Goal: Task Accomplishment & Management: Manage account settings

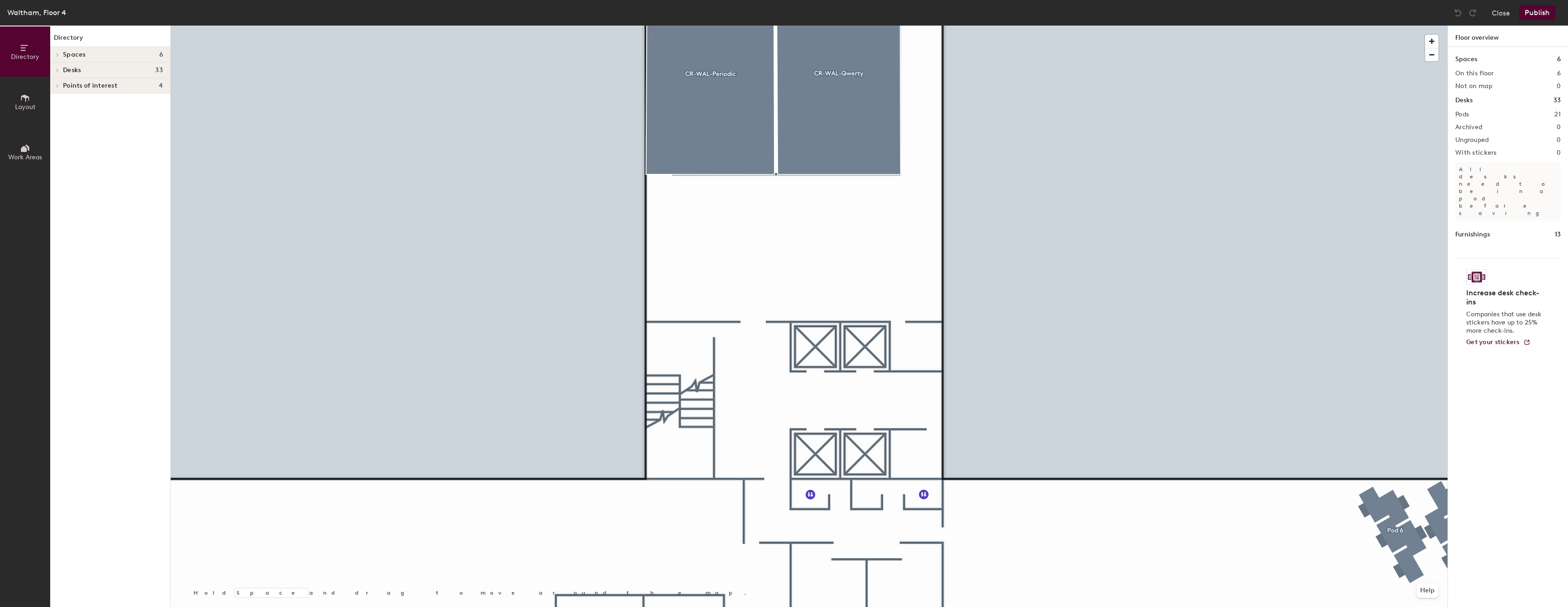
click at [16, 105] on span "Layout" at bounding box center [26, 107] width 21 height 8
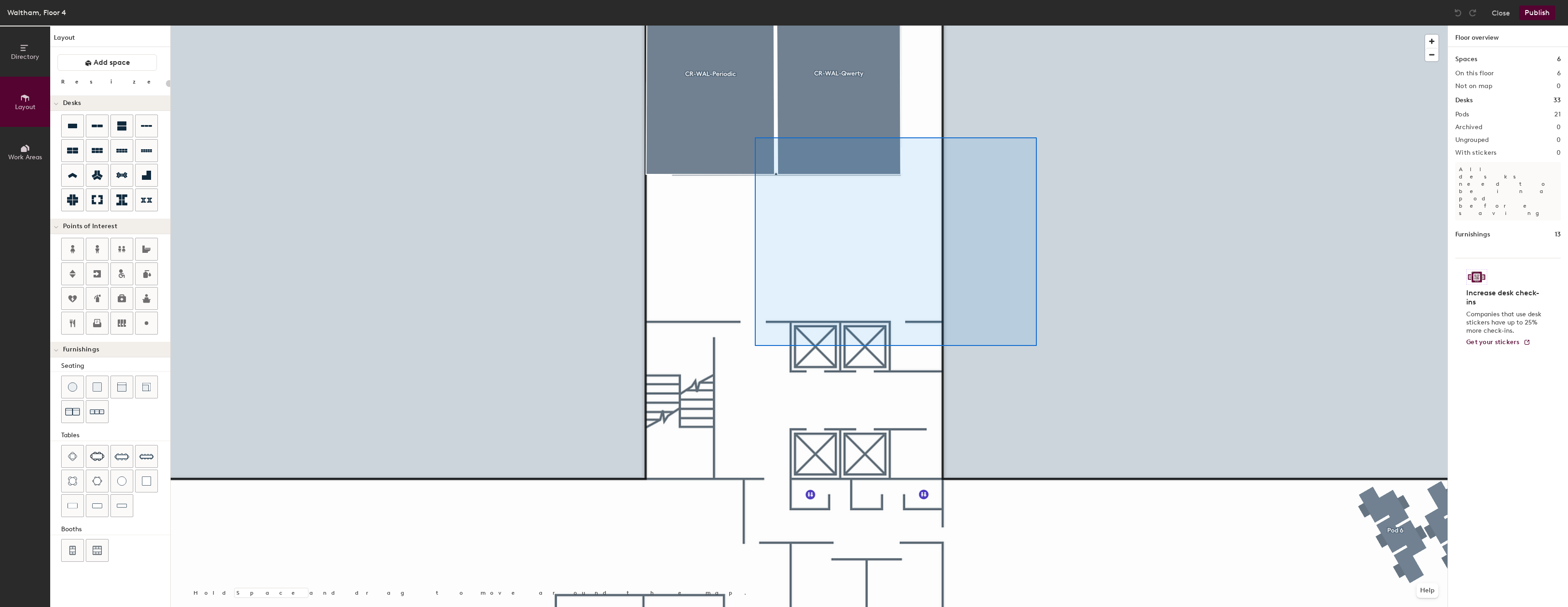
click at [755, 26] on div at bounding box center [809, 26] width 1277 height 0
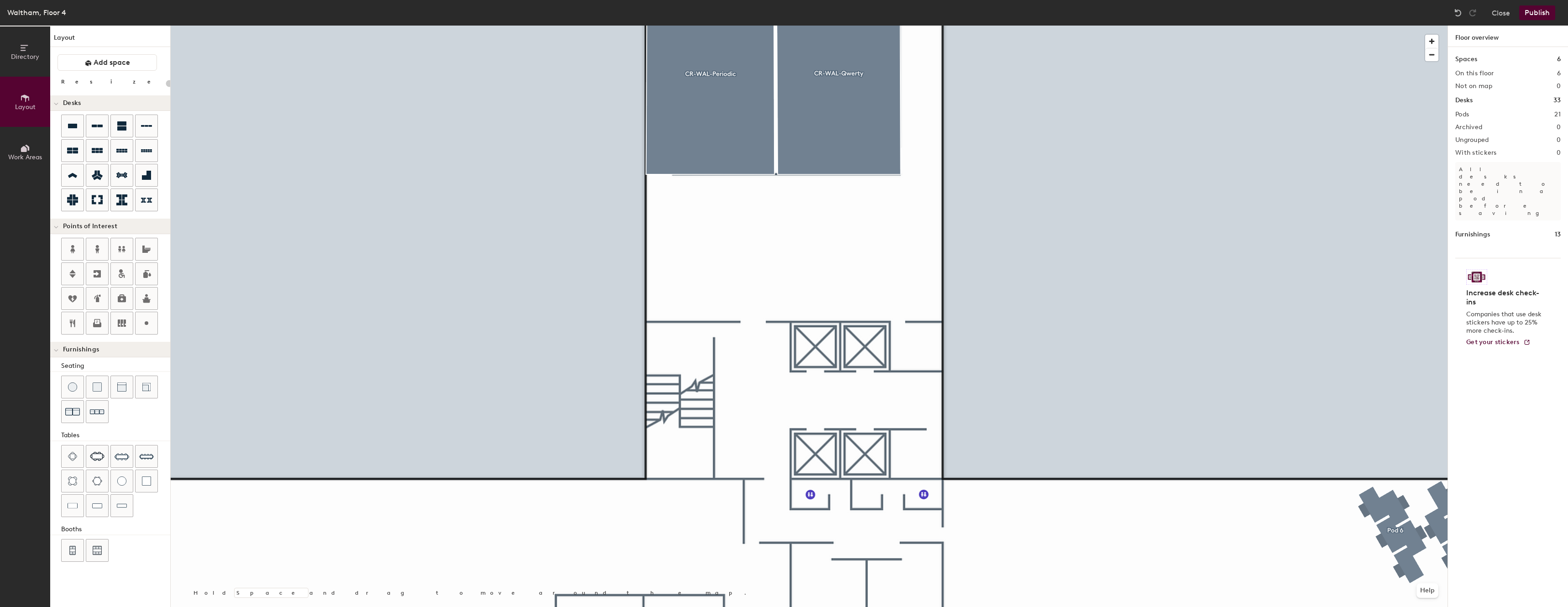
type input "20"
click at [24, 68] on button "Directory" at bounding box center [25, 51] width 50 height 50
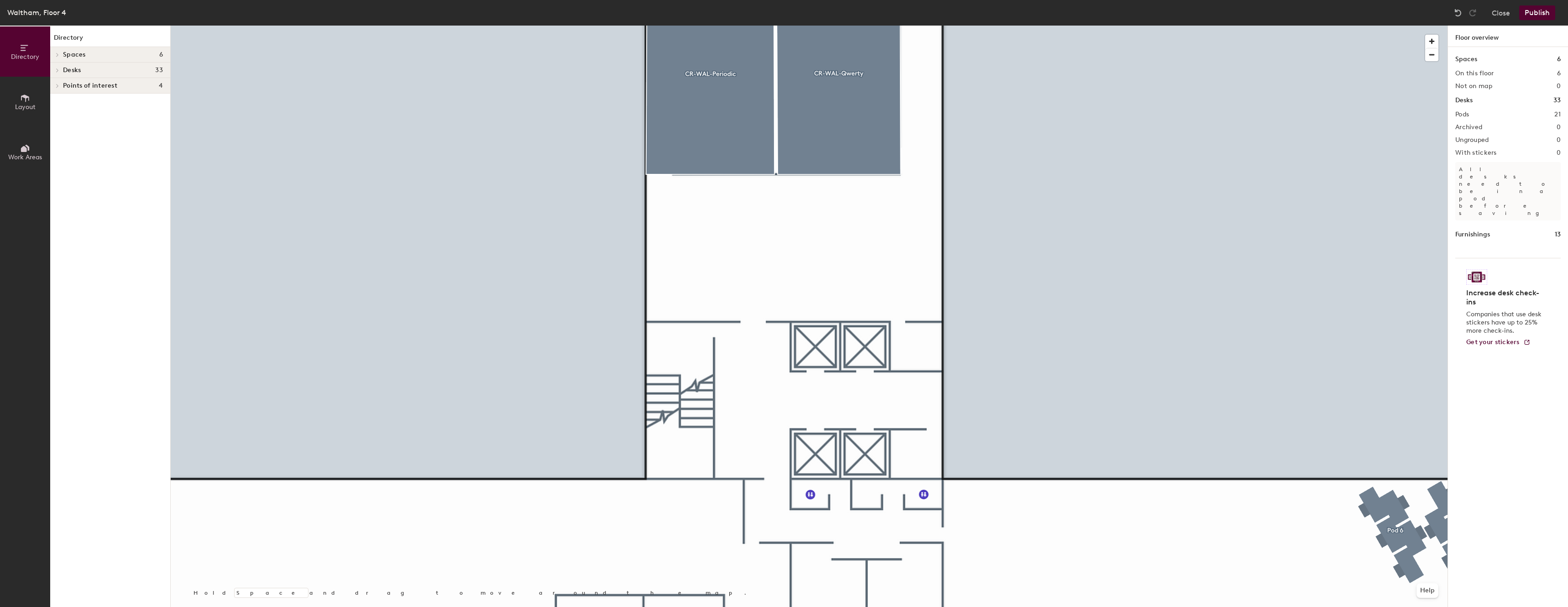
click at [33, 55] on span "Directory" at bounding box center [25, 57] width 28 height 8
click at [23, 93] on icon at bounding box center [25, 98] width 10 height 10
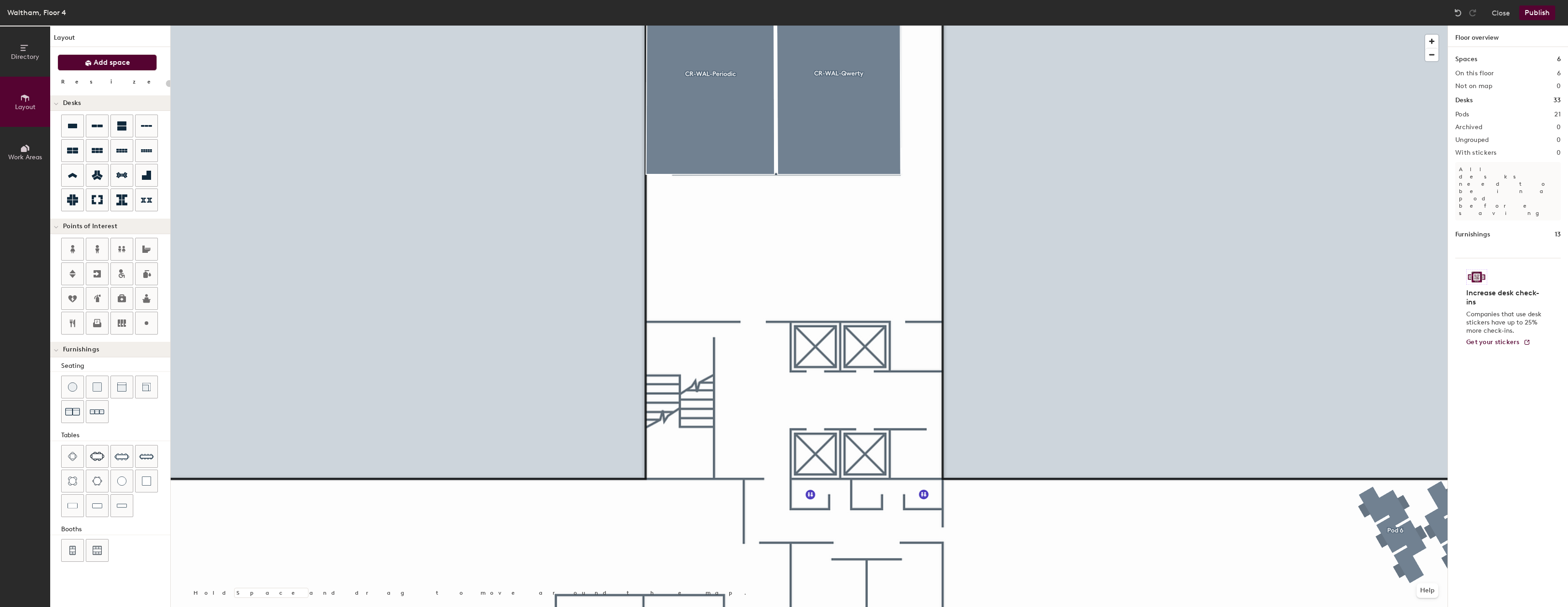
click at [119, 62] on span "Add space" at bounding box center [112, 62] width 37 height 9
type input "20"
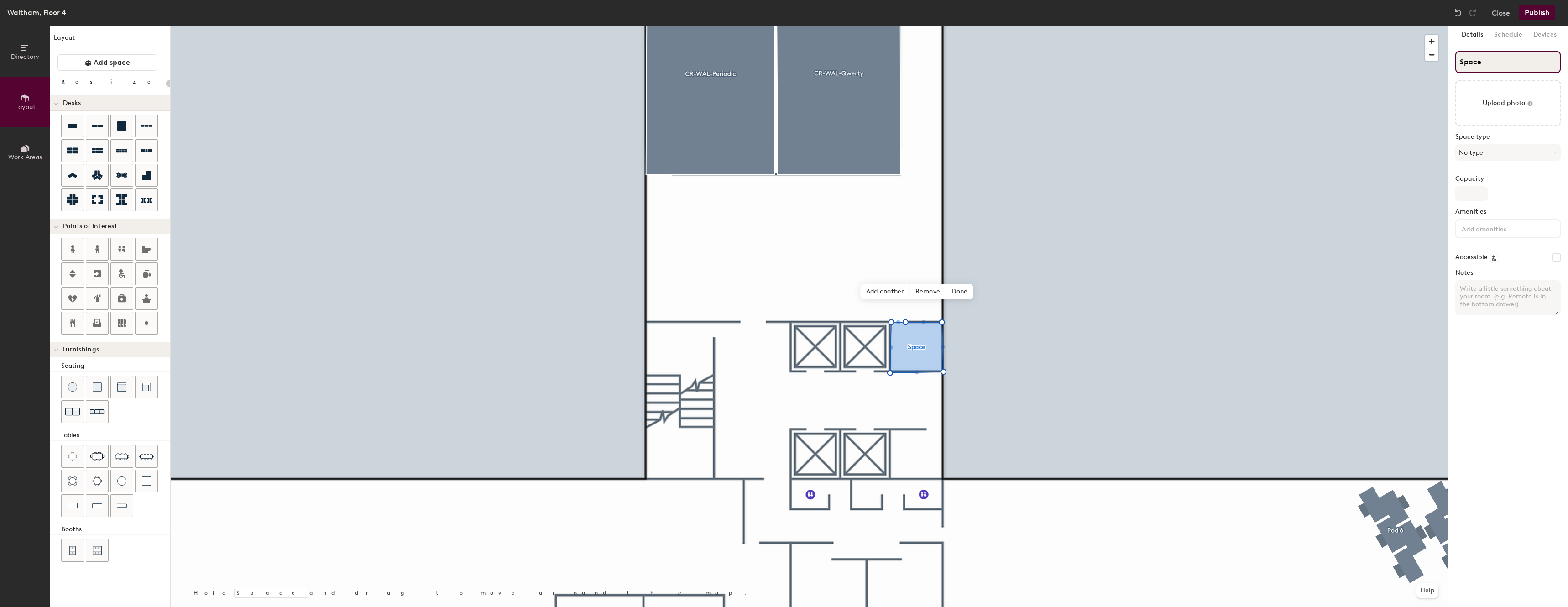
click at [1514, 61] on input "Space" at bounding box center [1508, 62] width 105 height 22
click at [1483, 57] on input "Space" at bounding box center [1508, 62] width 105 height 22
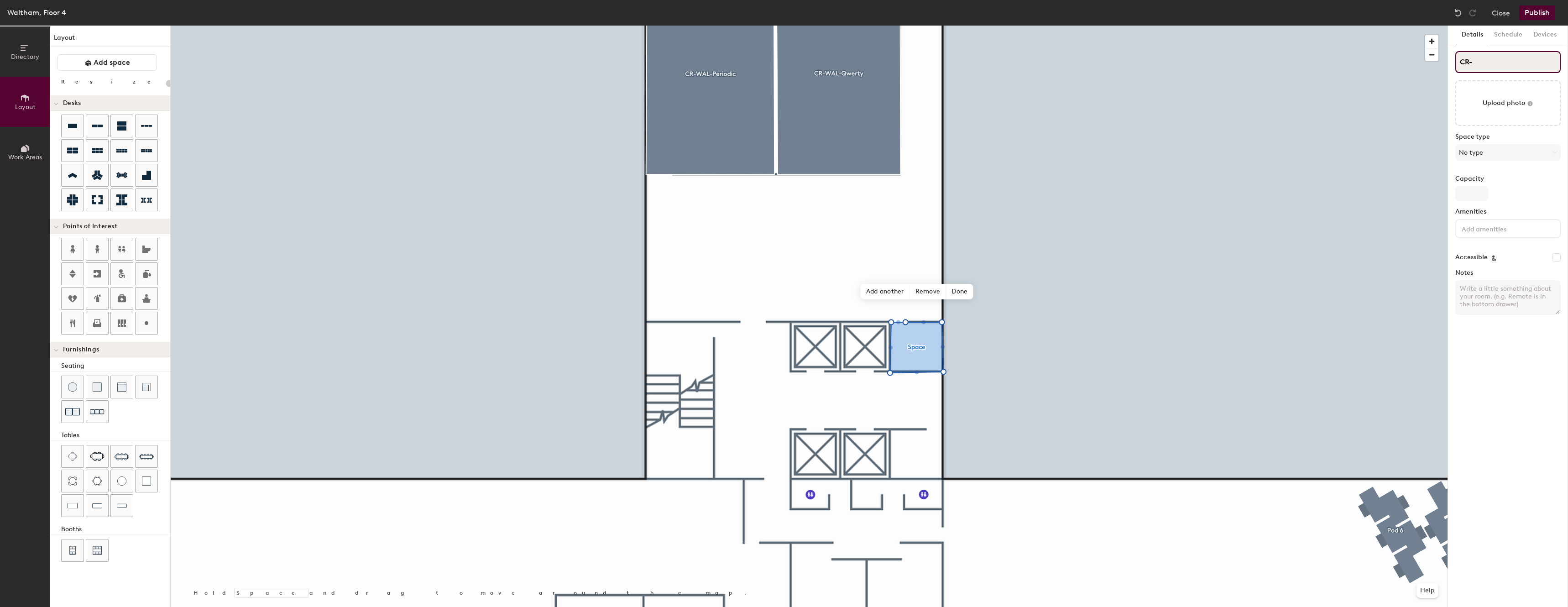
type input "CR-W"
type input "20"
type input "CR-WAL"
type input "20"
type input "CR-WAL"
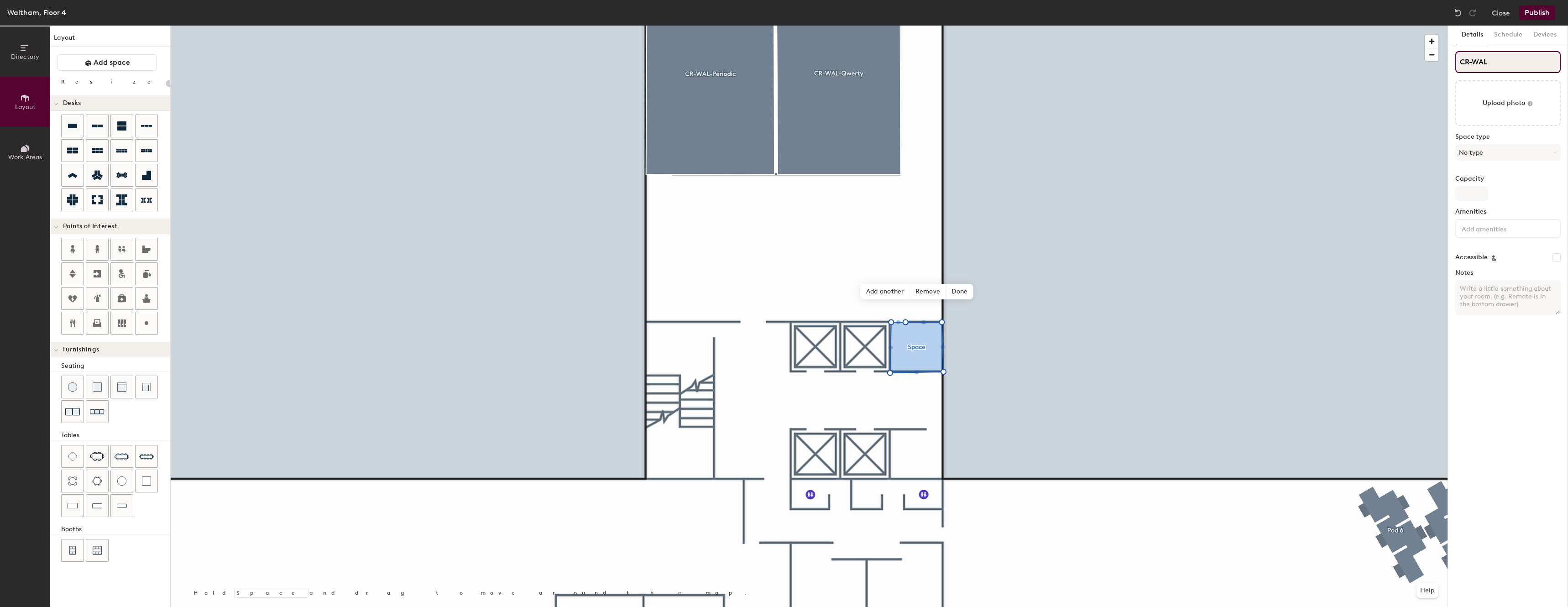
type input "20"
type input "CR-WAL"
type input "20"
type input "CR-WAL0"
type input "20"
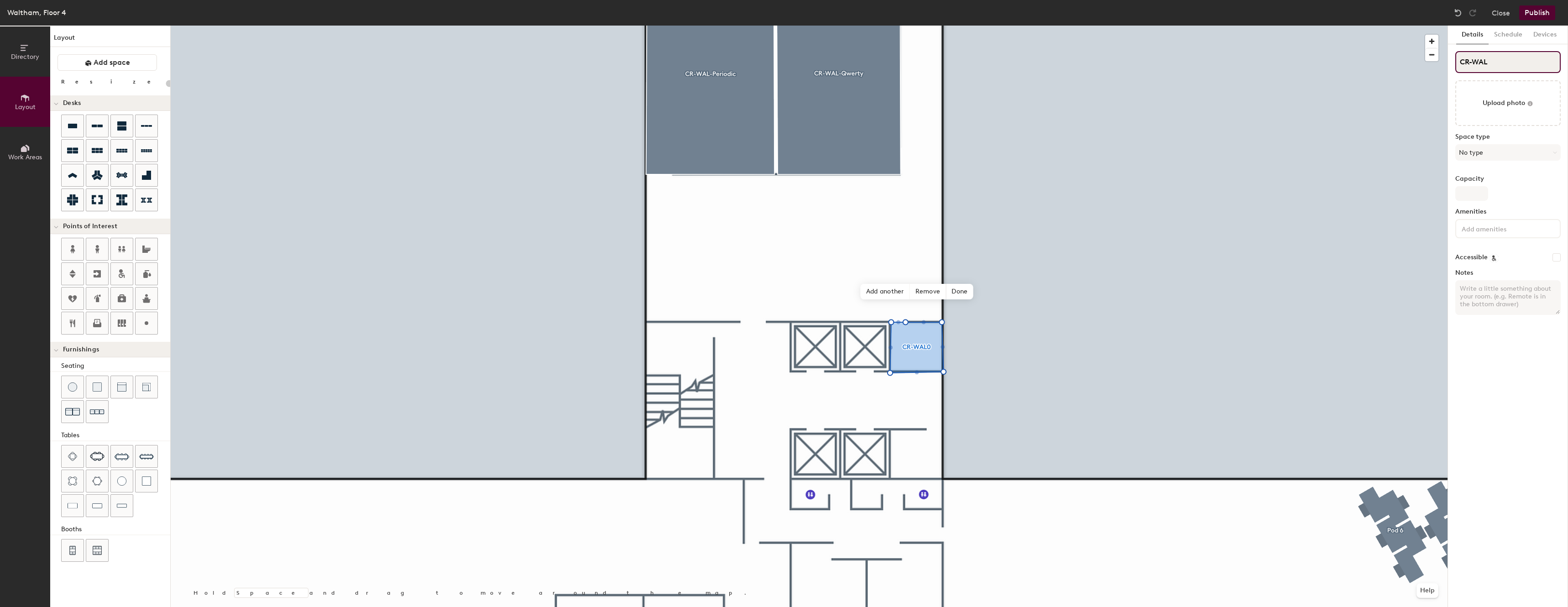
type input "CR-WAL-"
type input "20"
type input "CR-WAL-H"
type input "20"
type input "CR-WAL-Hu"
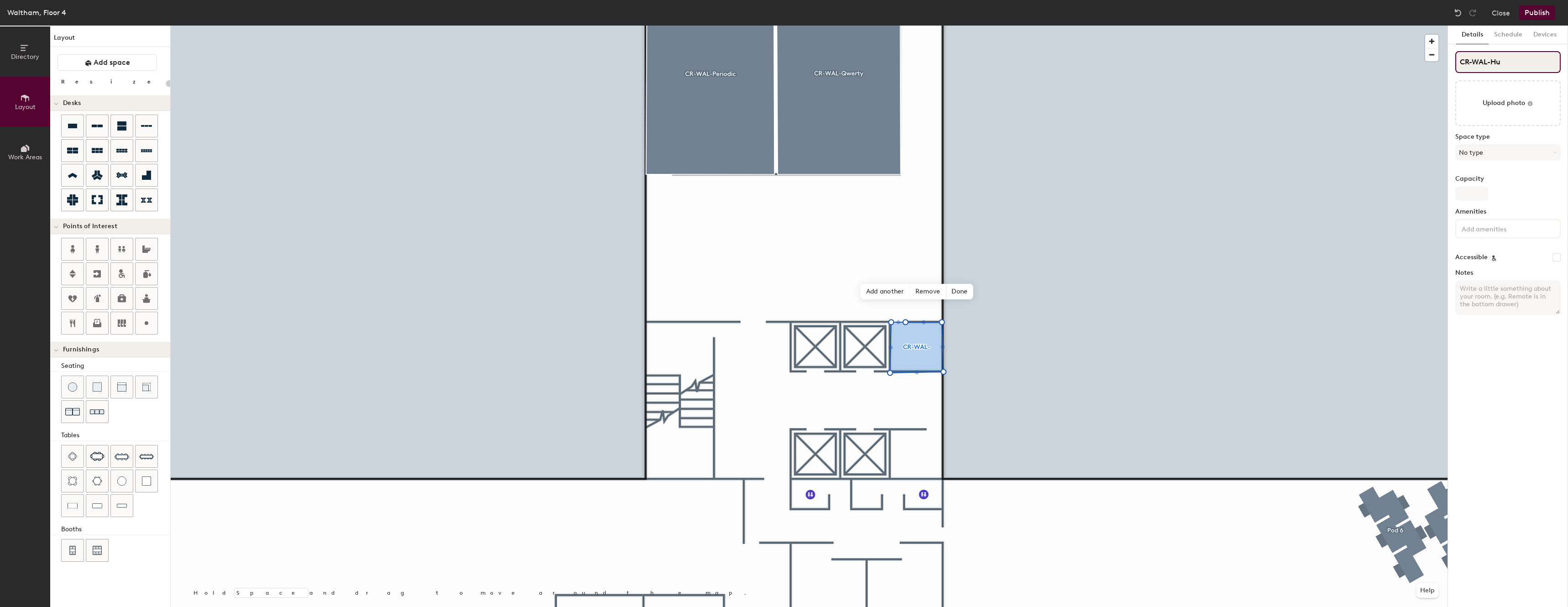
type input "20"
type input "CR-WAL-Huud"
type input "20"
type input "CR-WAL-Huuddl"
type input "20"
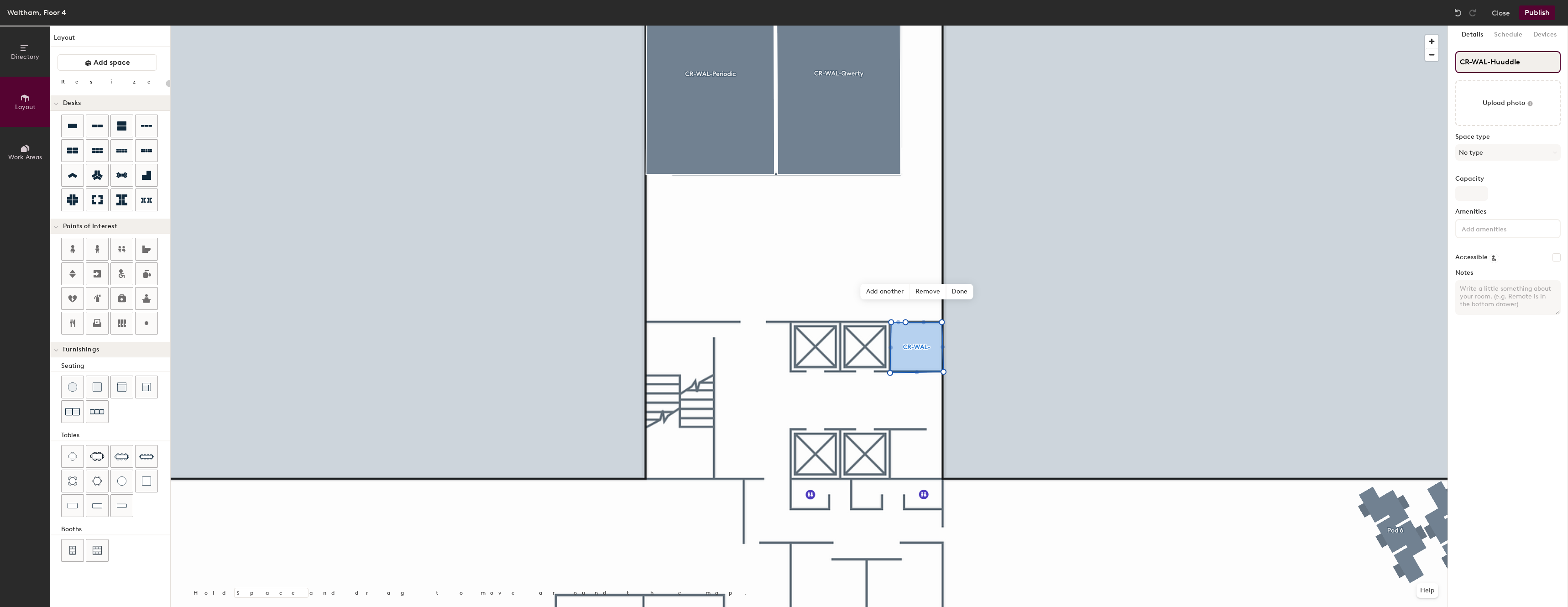
type input "CR-WAL-Huuddle"
type input "20"
type input "CR-WAL-Huuddle"
type input "20"
type input "CR-WAL-Huuddl"
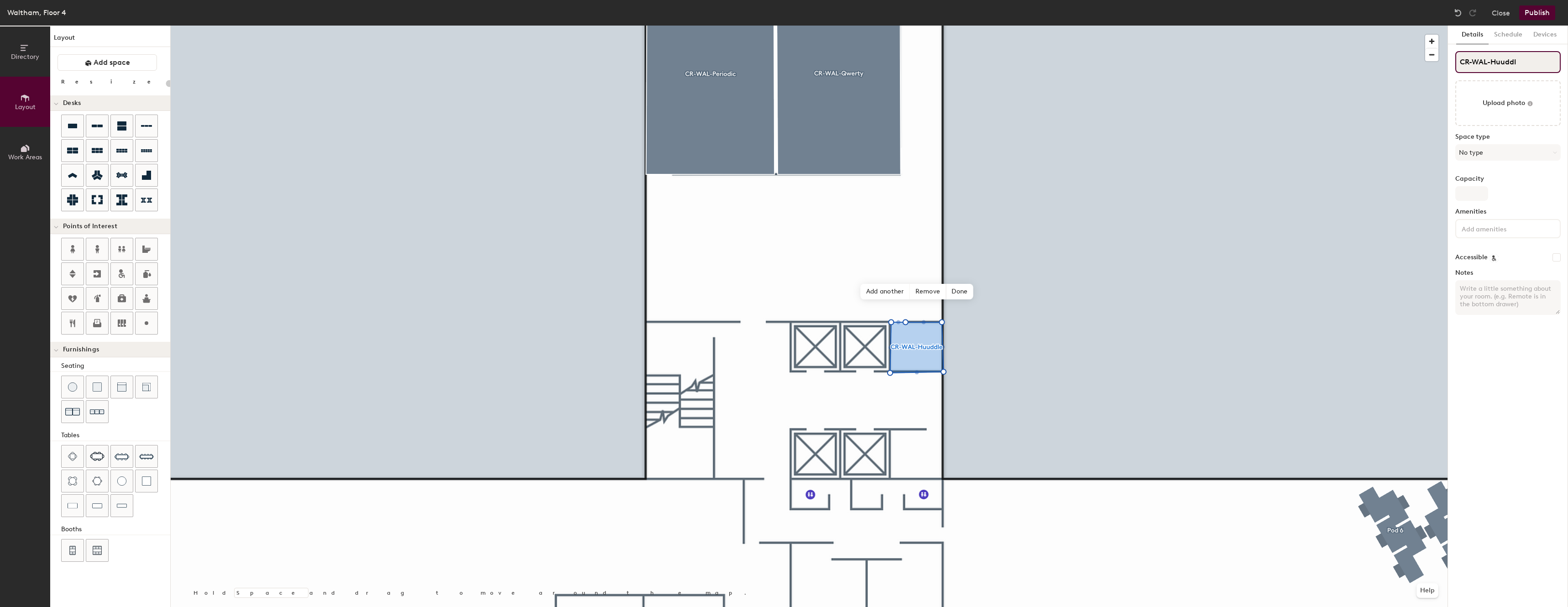
type input "20"
type input "CR-WAL-Huudd"
type input "20"
type input "CR-WAL-Huud"
type input "20"
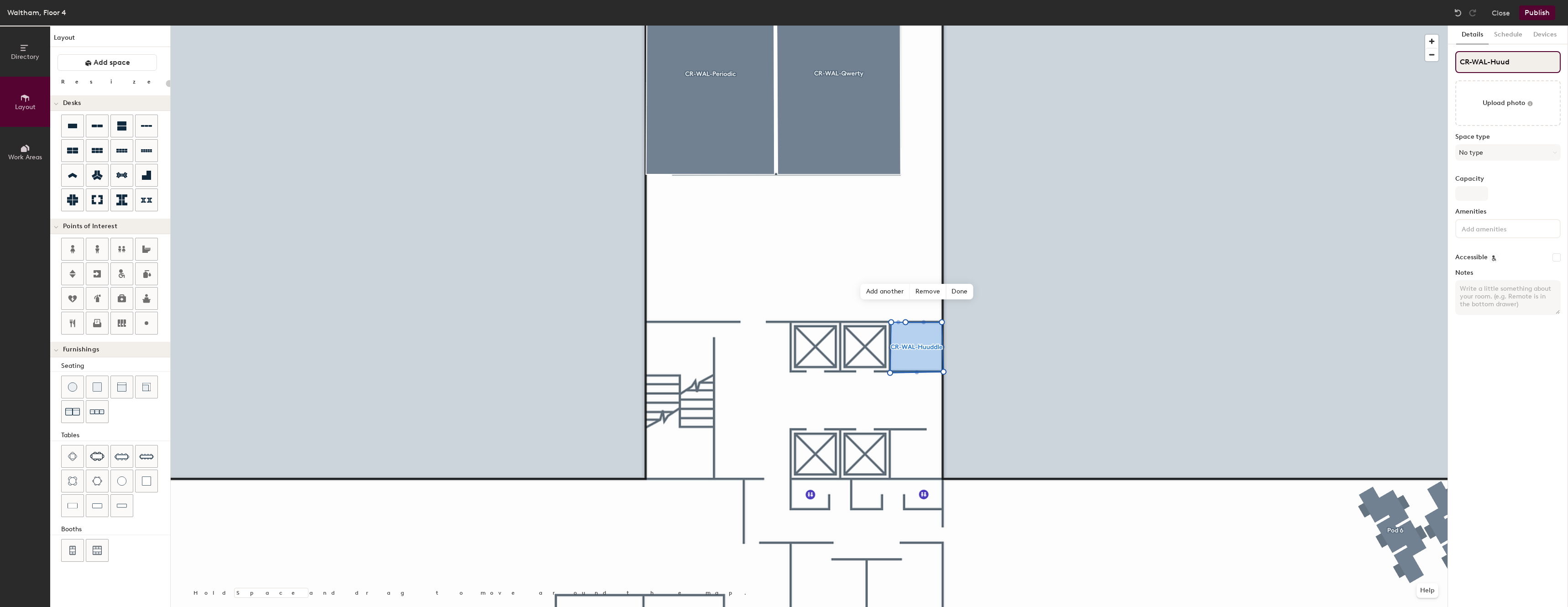
type input "CR-WAL-Huu"
type input "20"
type input "CR-WAL-Hu"
type input "20"
type input "CR-WAL-Hud"
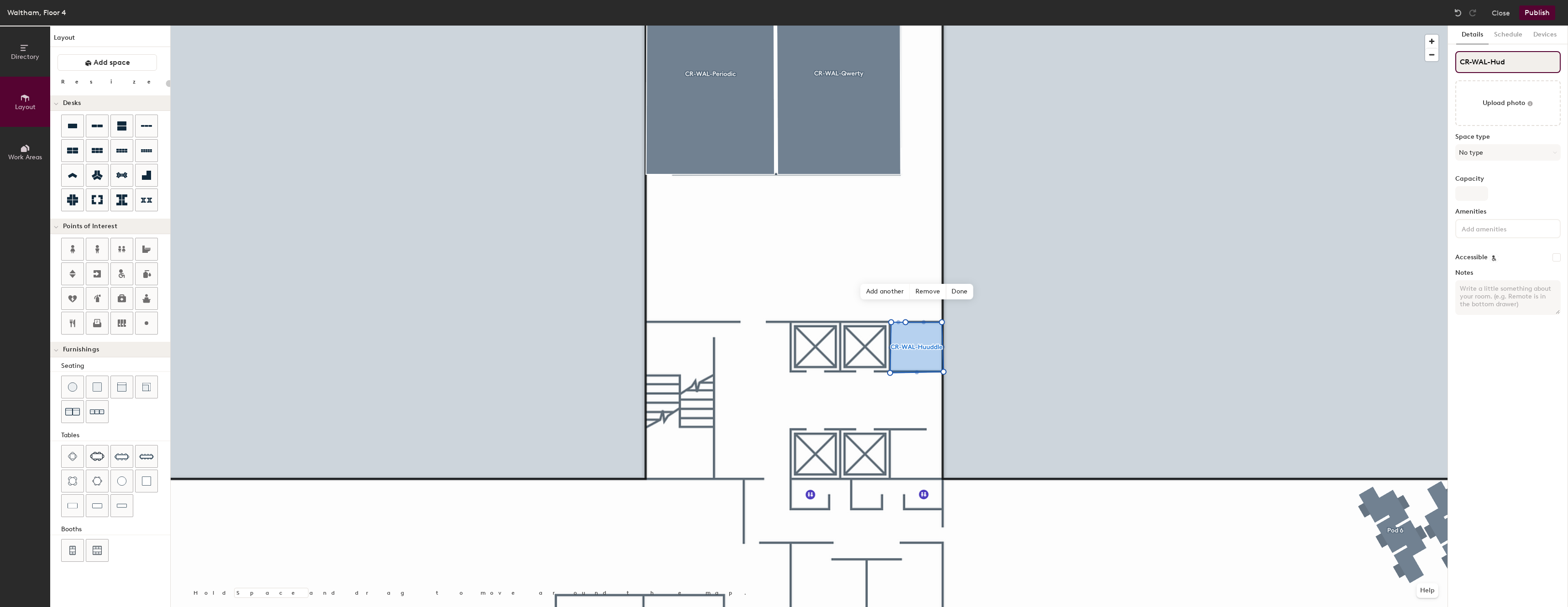
type input "20"
type input "CR-WAL-Hudd"
type input "20"
type input "CR-WAL-Huddle"
type input "20"
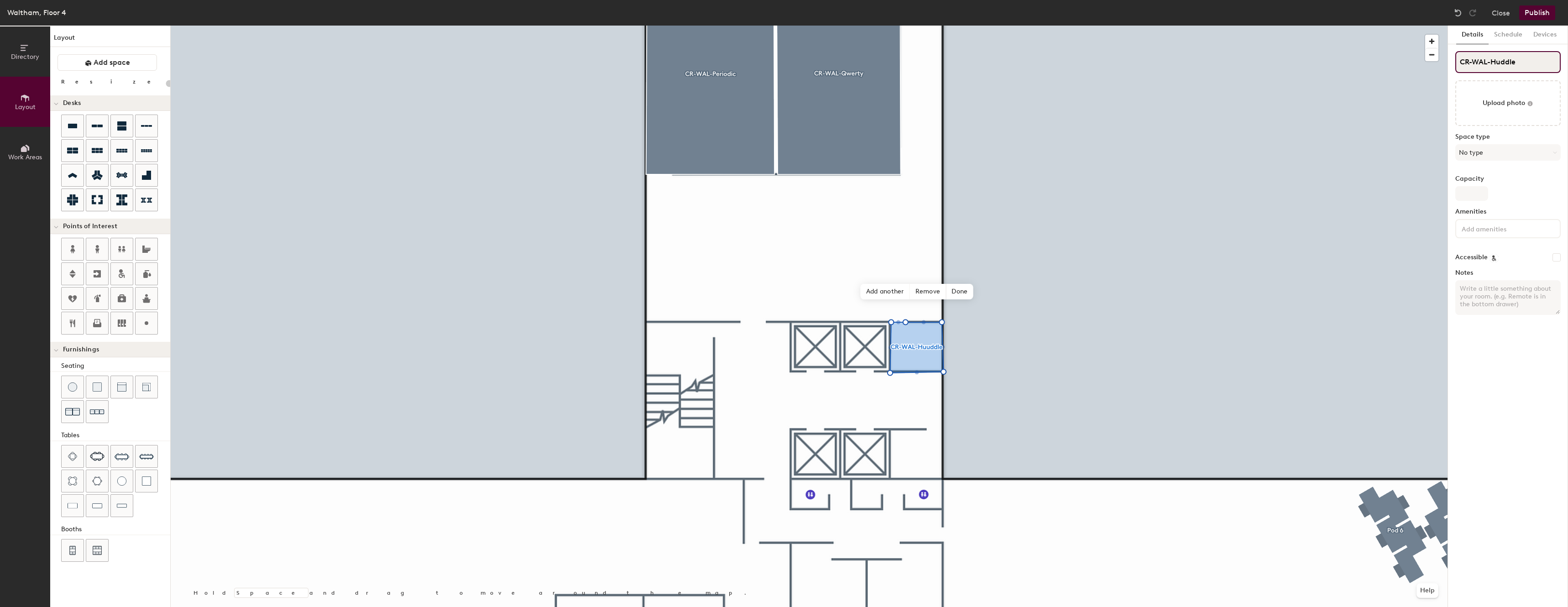
type input "CR-WAL-Huddle R"
type input "20"
type input "CR-WAL-Huddle Ro"
type input "20"
type input "CR-WAL-Huddle Room"
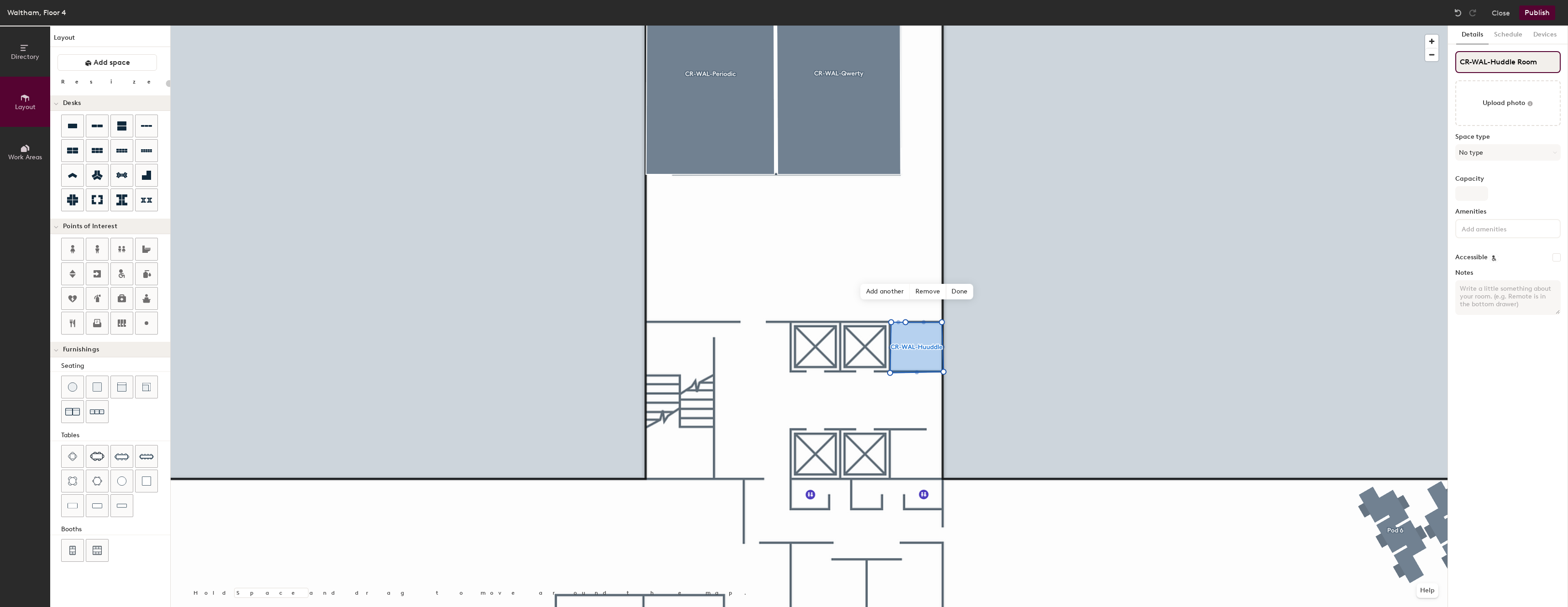
type input "20"
type input "CR-WAL-Huddle Room"
type input "20"
type input "CR-WAL-Huddle Room"
type input "20"
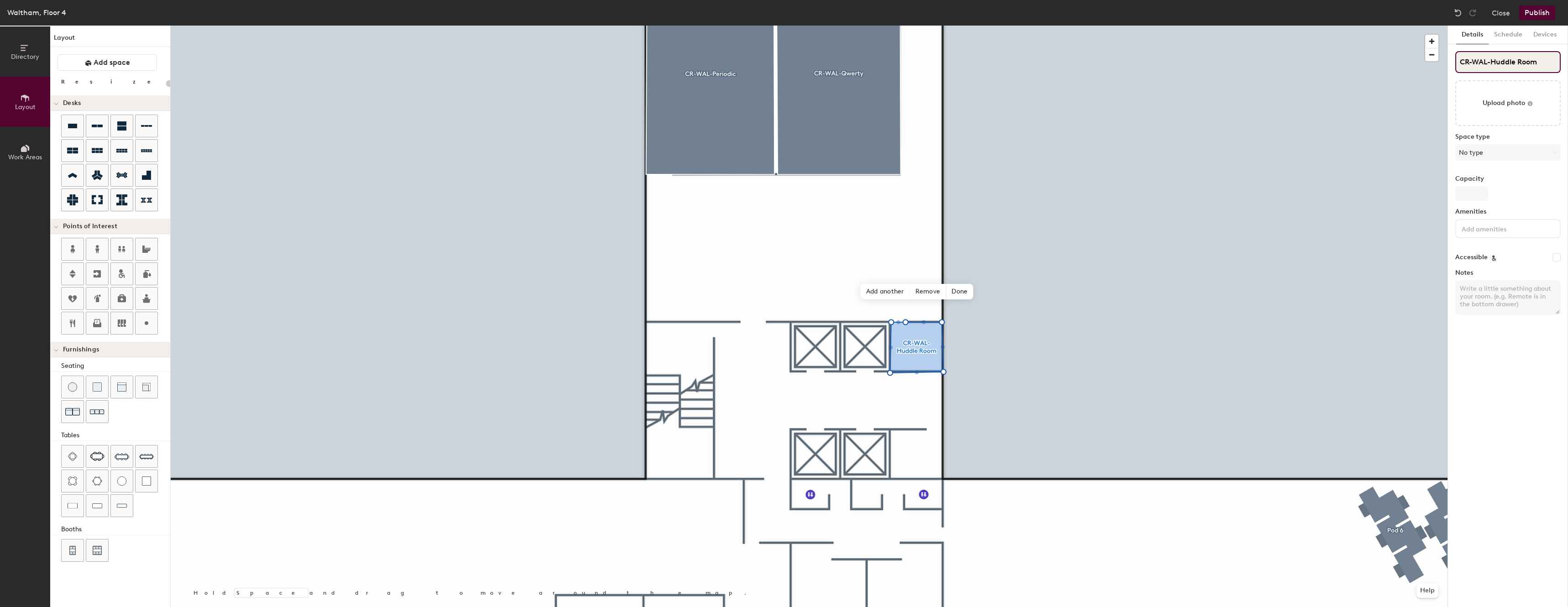
type input "CR-WAL-Huddle Roo"
type input "20"
type input "CR-WAL-Huddle Ro"
type input "20"
type input "CR-WAL-Huddle R"
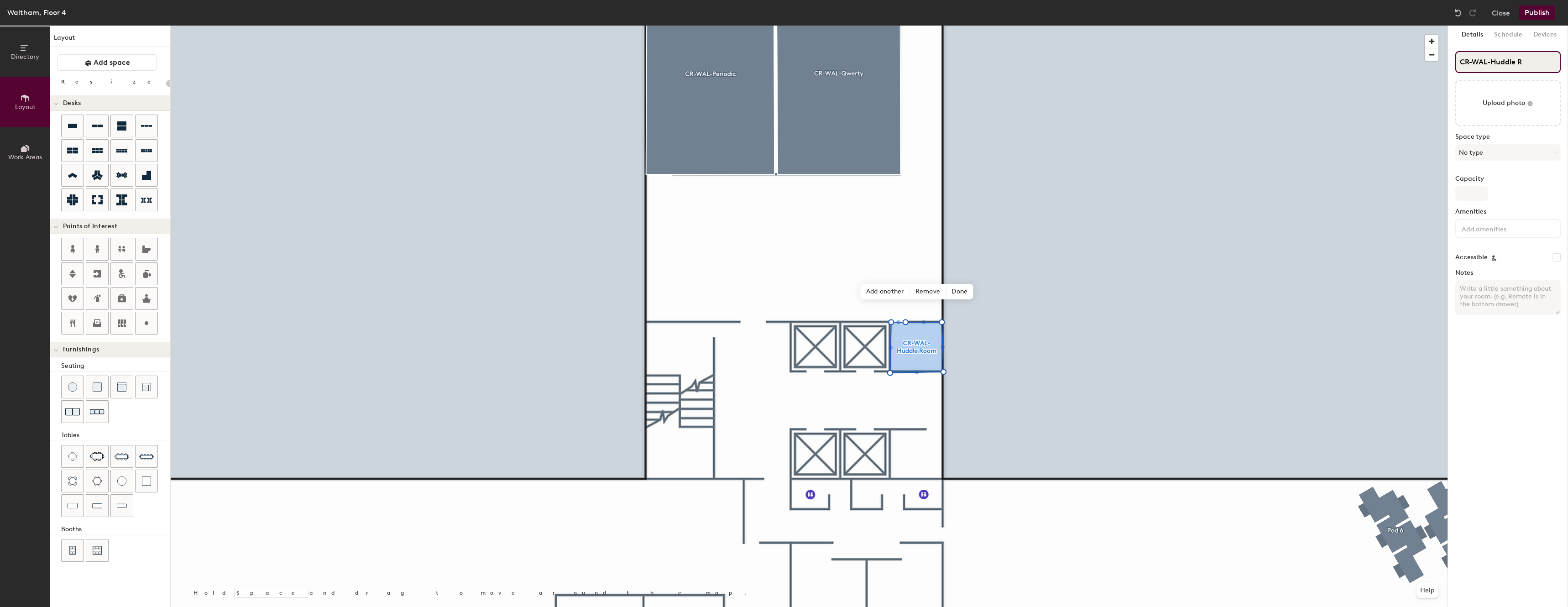
type input "20"
type input "CR-WAL-Huddle"
type input "20"
type input "CR-WAL-HuddleR"
type input "20"
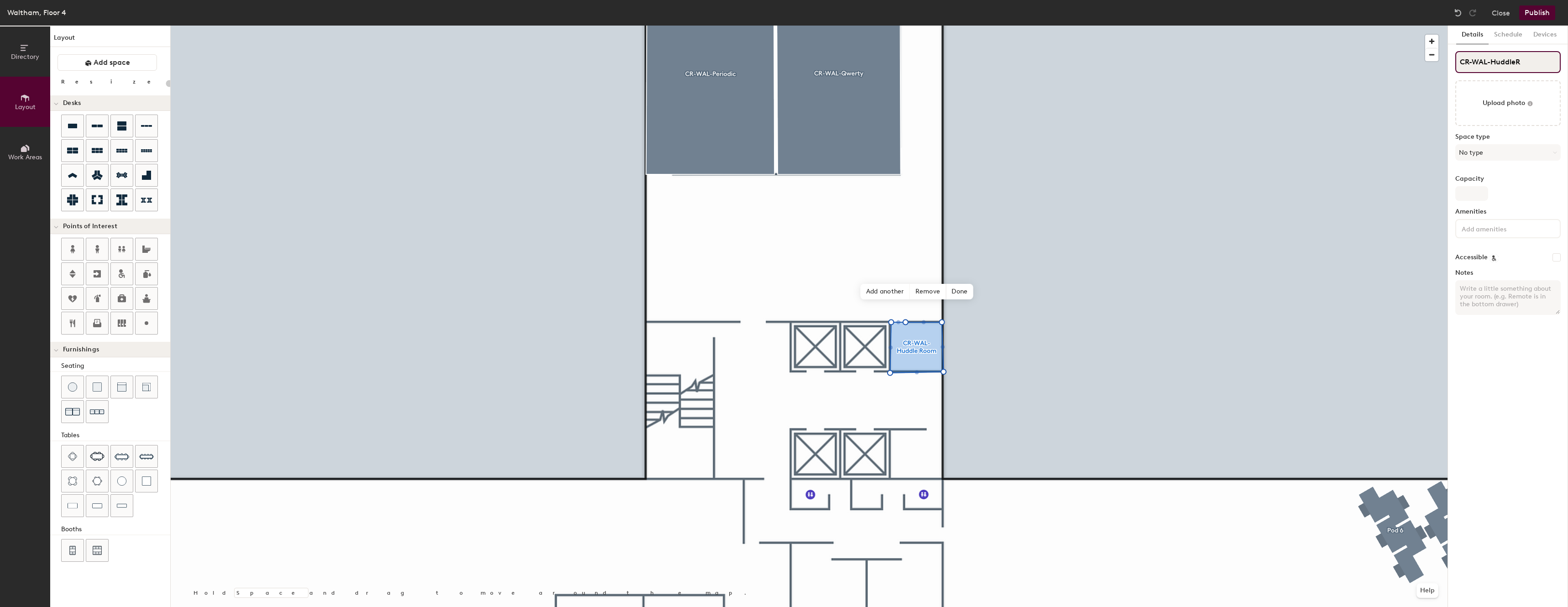
type input "CR-WAL-Huddle"
type input "20"
type input "CR-WAL-Huddle-RO"
type input "20"
type input "CR-WAL-Huddle-ROOM"
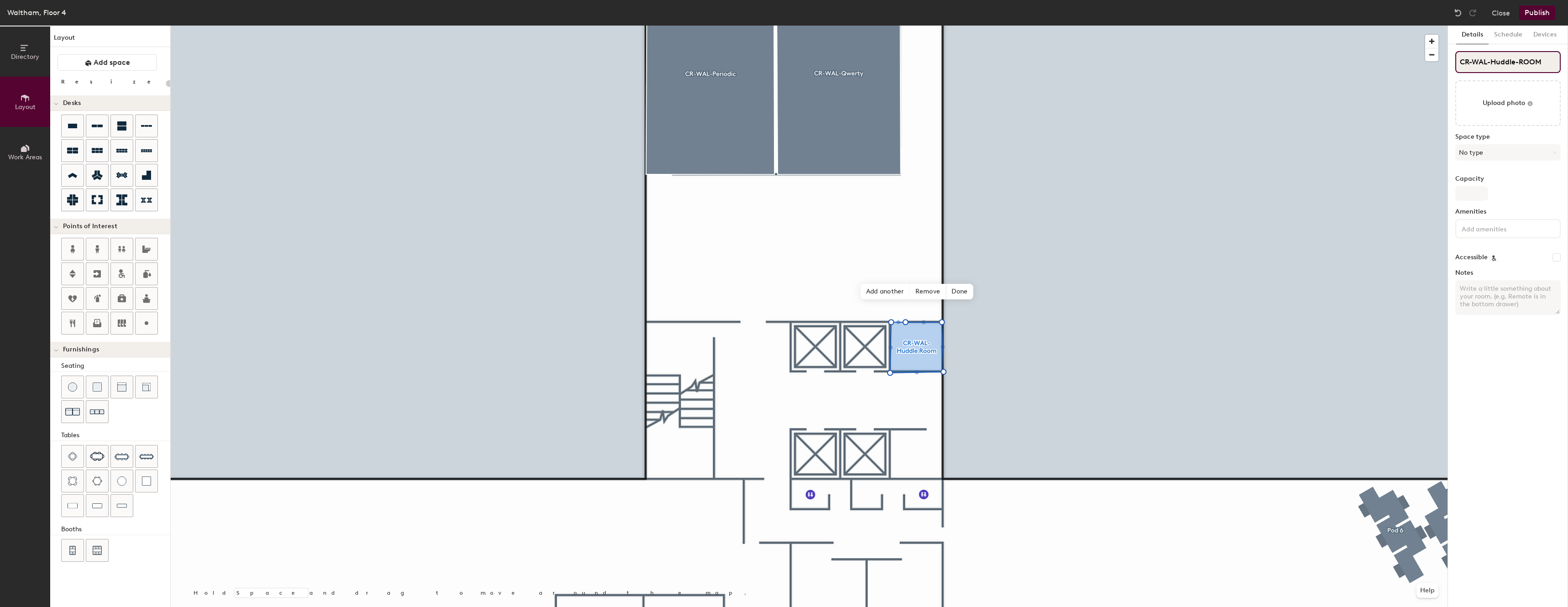
type input "20"
type input "CR-WAL-Huddle-ROO"
type input "20"
type input "CR-WAL-Huddle"
type input "20"
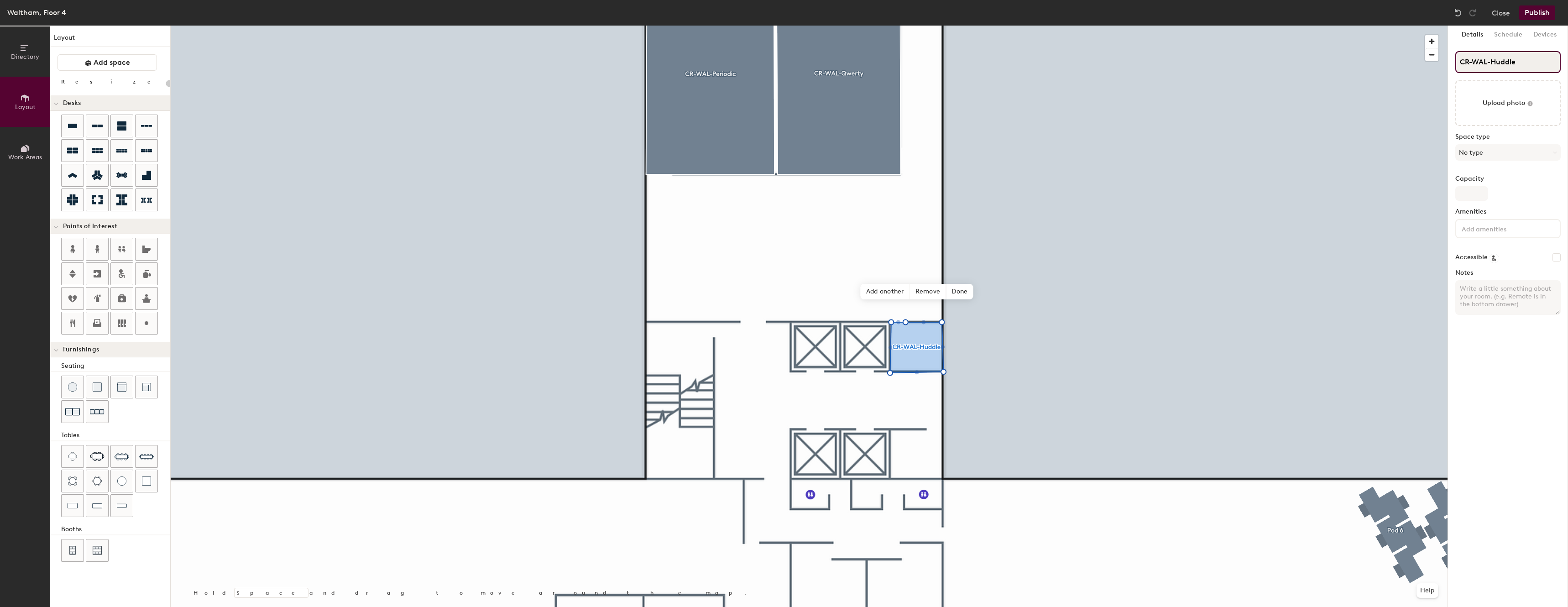
type input "CR-WAL-Huddle"
type input "20"
type input "CR-WAL-Huddle 3"
type input "20"
type input "CR-WAL-Huddle 4"
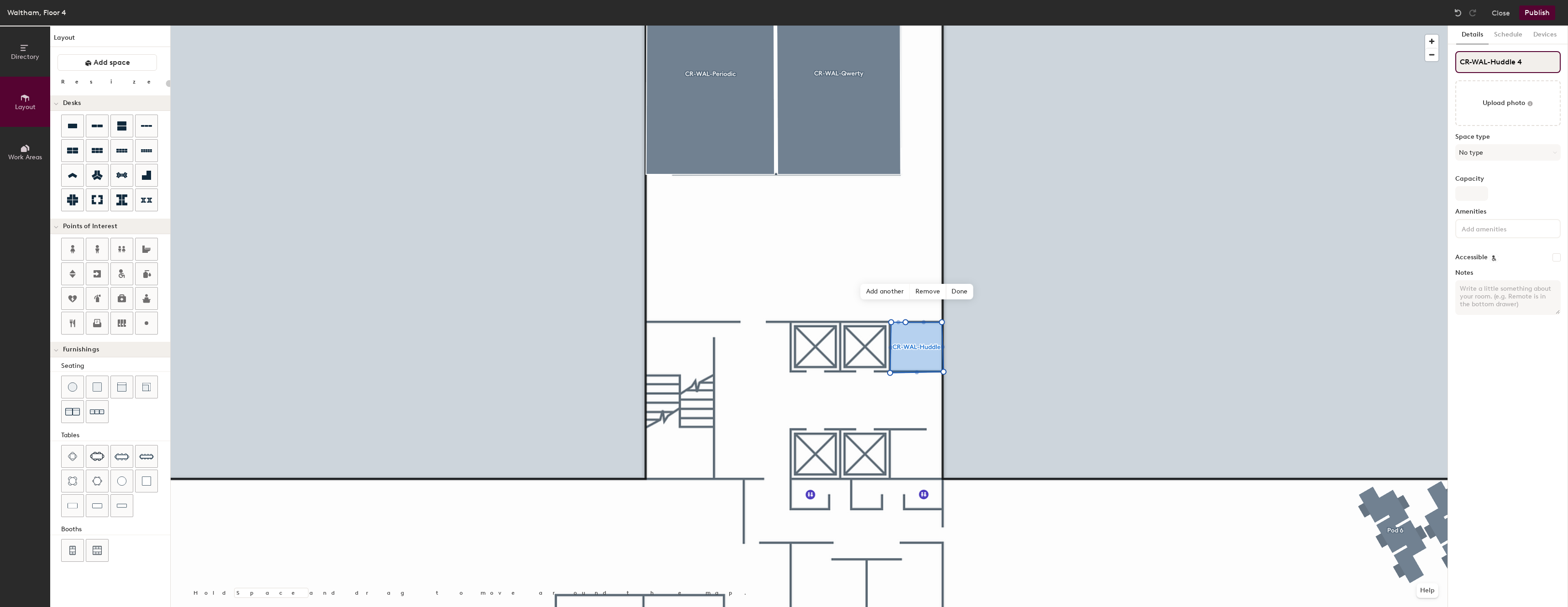
type input "20"
type input "CR-WAL-Huddle 4D"
type input "20"
type input "CR-WAL-Huddle -4D"
type input "20"
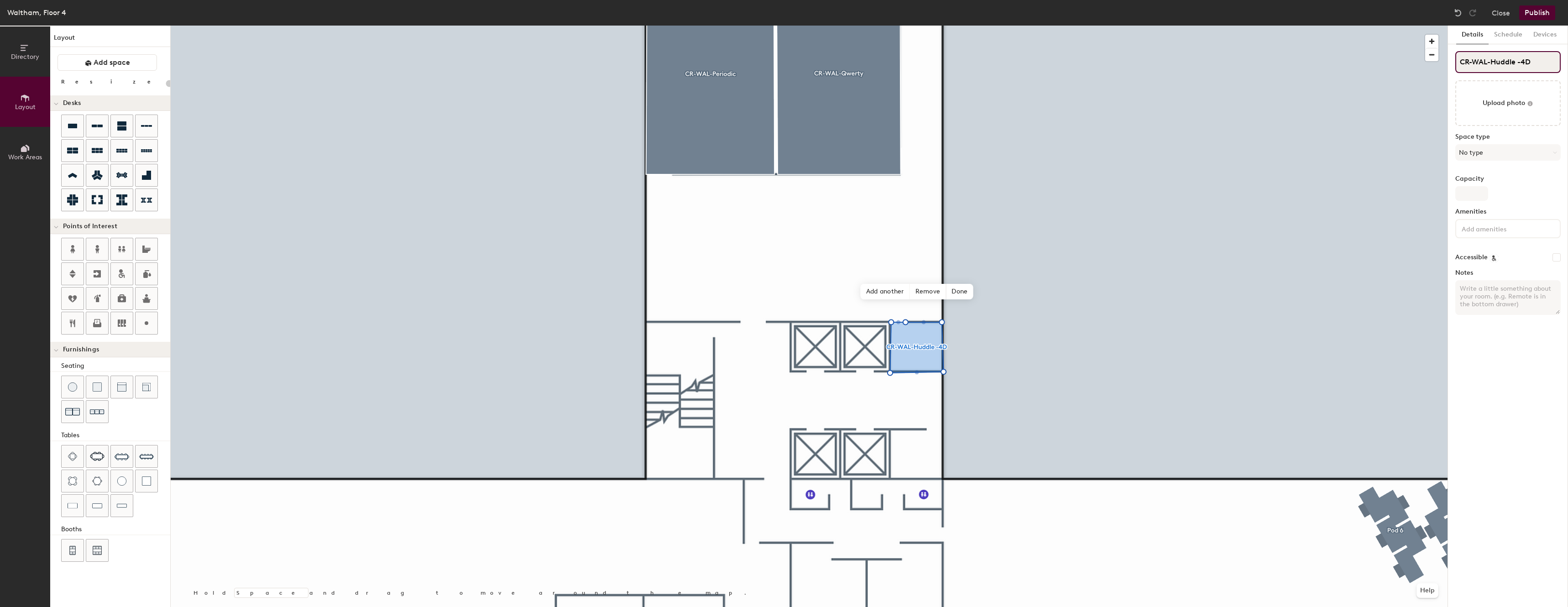
type input "CR-WAL-Huddle 4D"
type input "20"
type input "CR-WAL-Huddle4D"
type input "20"
type input "CR-WAL-Huddle Ro4D"
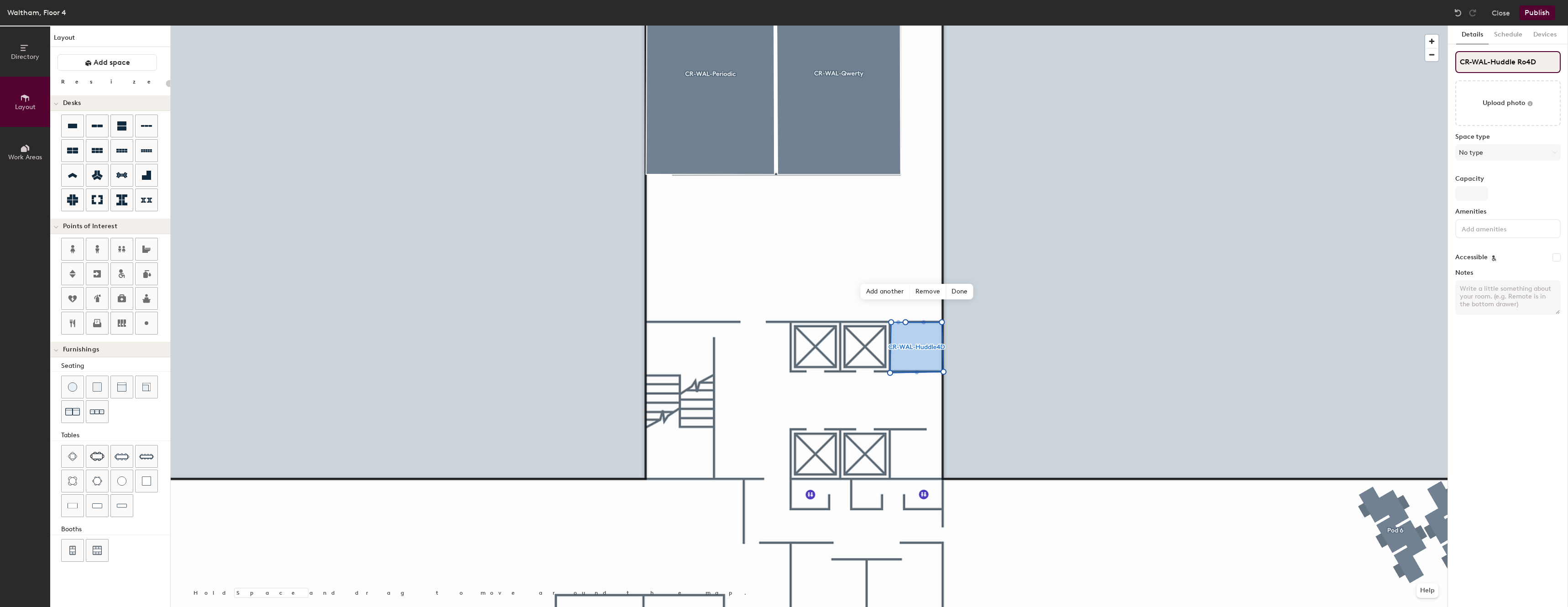
type input "20"
type input "CR-WAL-Huddle Room4D"
type input "20"
type input "CR-WAL-Huddle Room 4D"
type input "20"
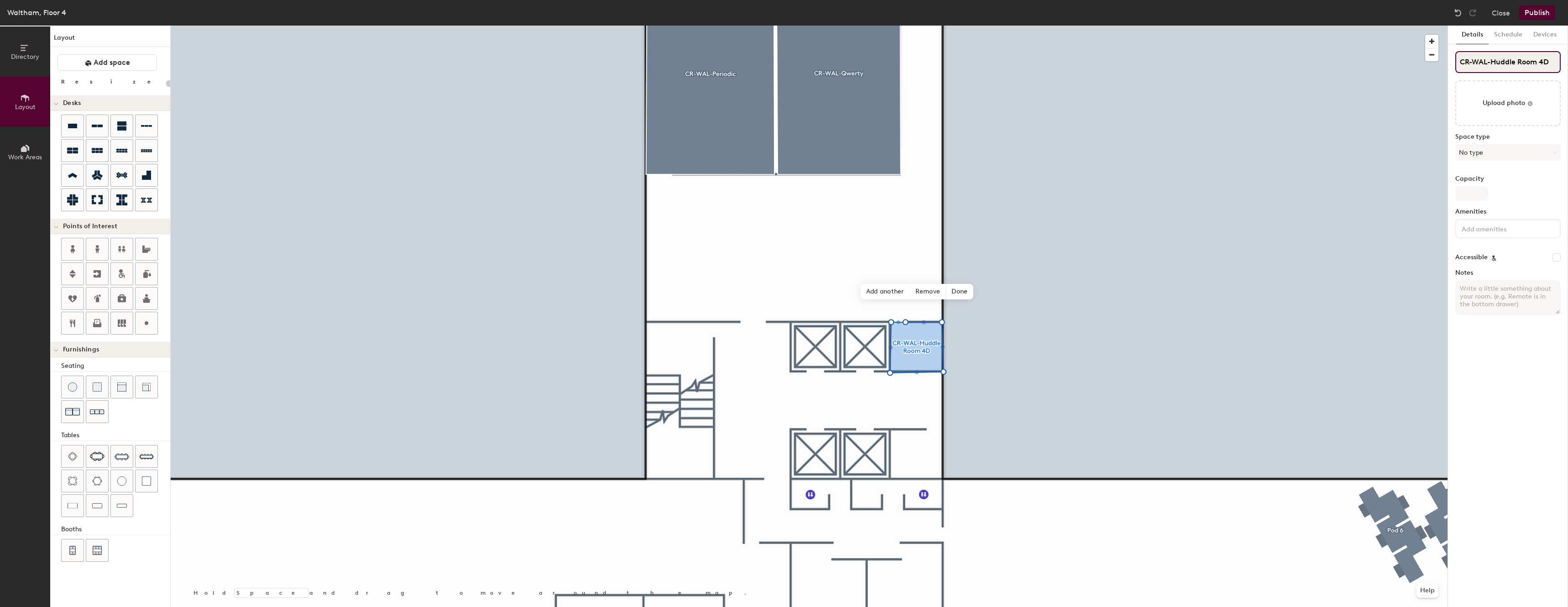
click at [1518, 63] on input "CR-WAL-Huddle Room 4D" at bounding box center [1508, 62] width 105 height 22
type input "CR-WAL-Huddle Room 4D"
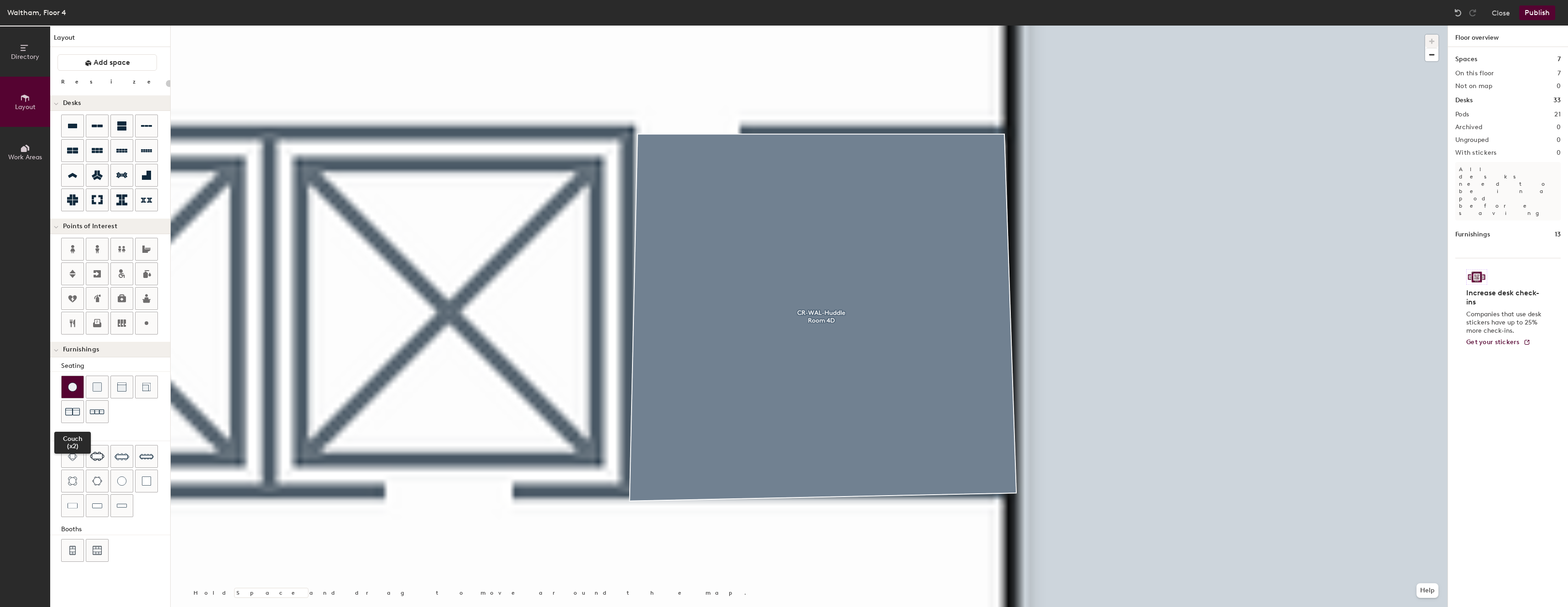
click at [74, 390] on img at bounding box center [72, 387] width 9 height 9
click at [128, 387] on div at bounding box center [122, 387] width 22 height 22
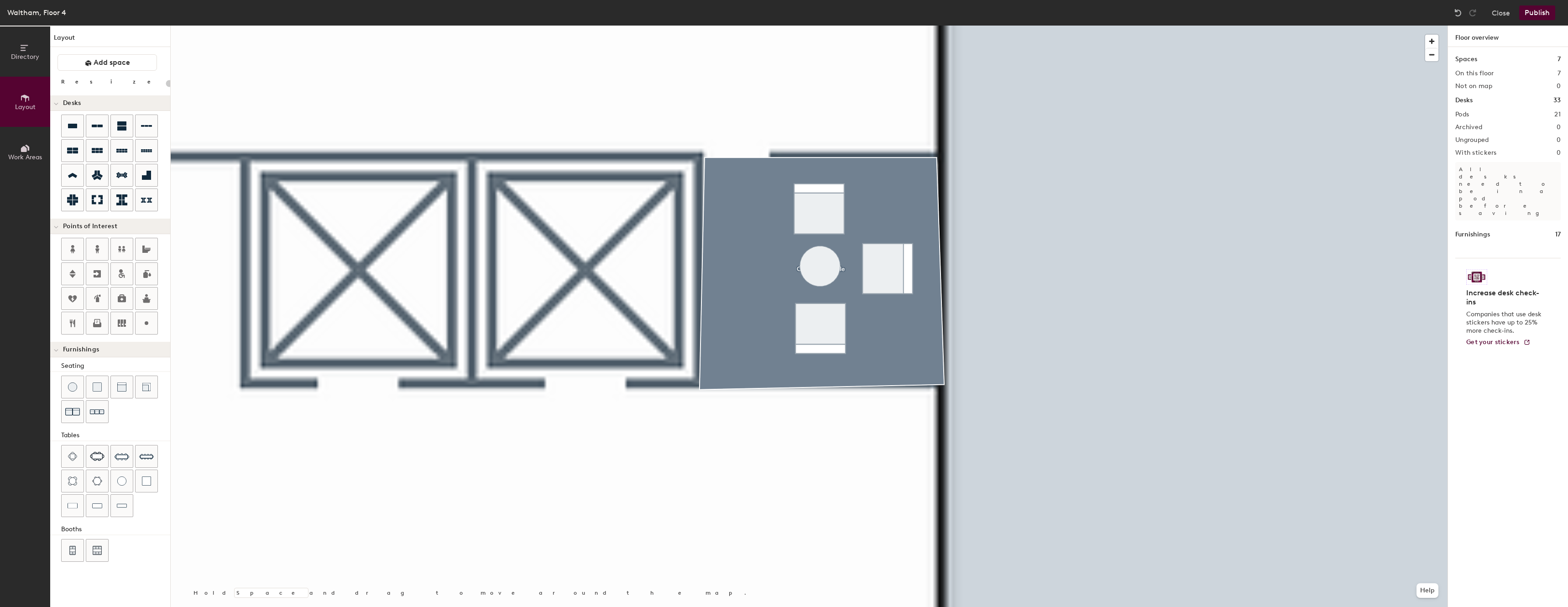
type input "20"
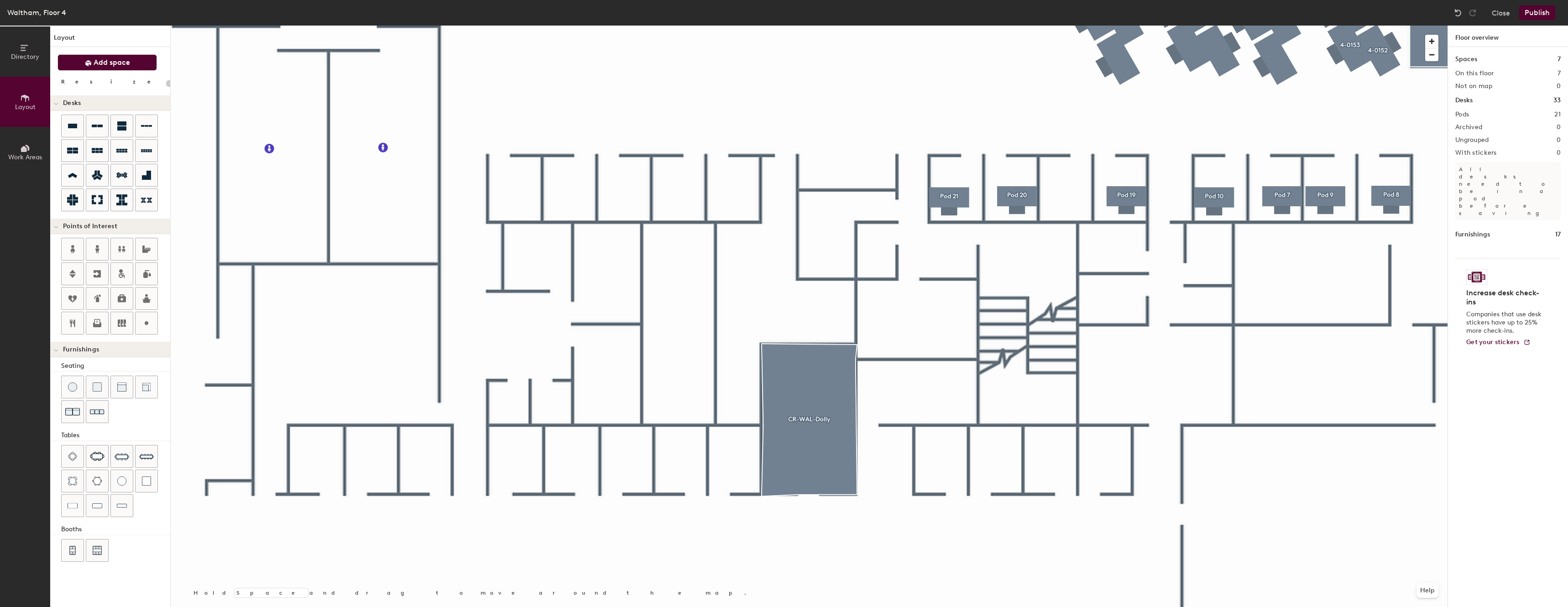
click at [128, 66] on span "Add space" at bounding box center [112, 62] width 37 height 9
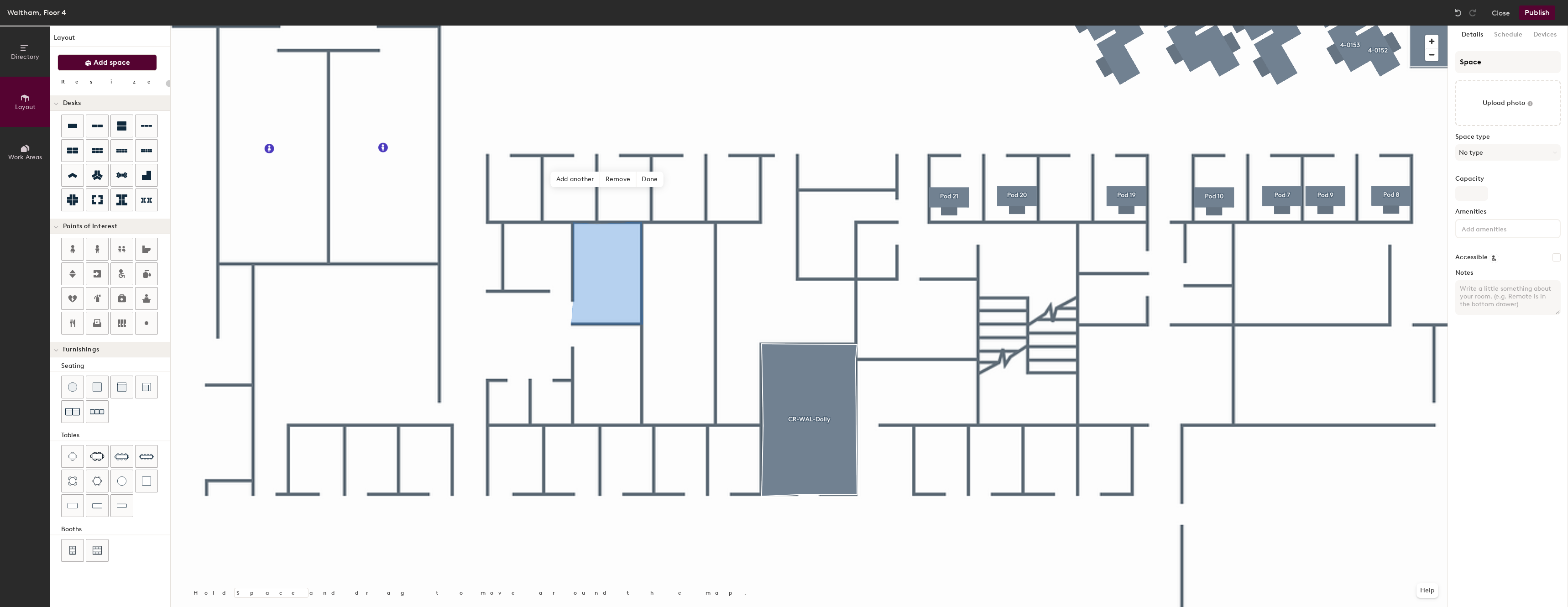
type input "20"
click at [1502, 63] on input "Space" at bounding box center [1508, 62] width 105 height 22
type input "CR-W"
type input "20"
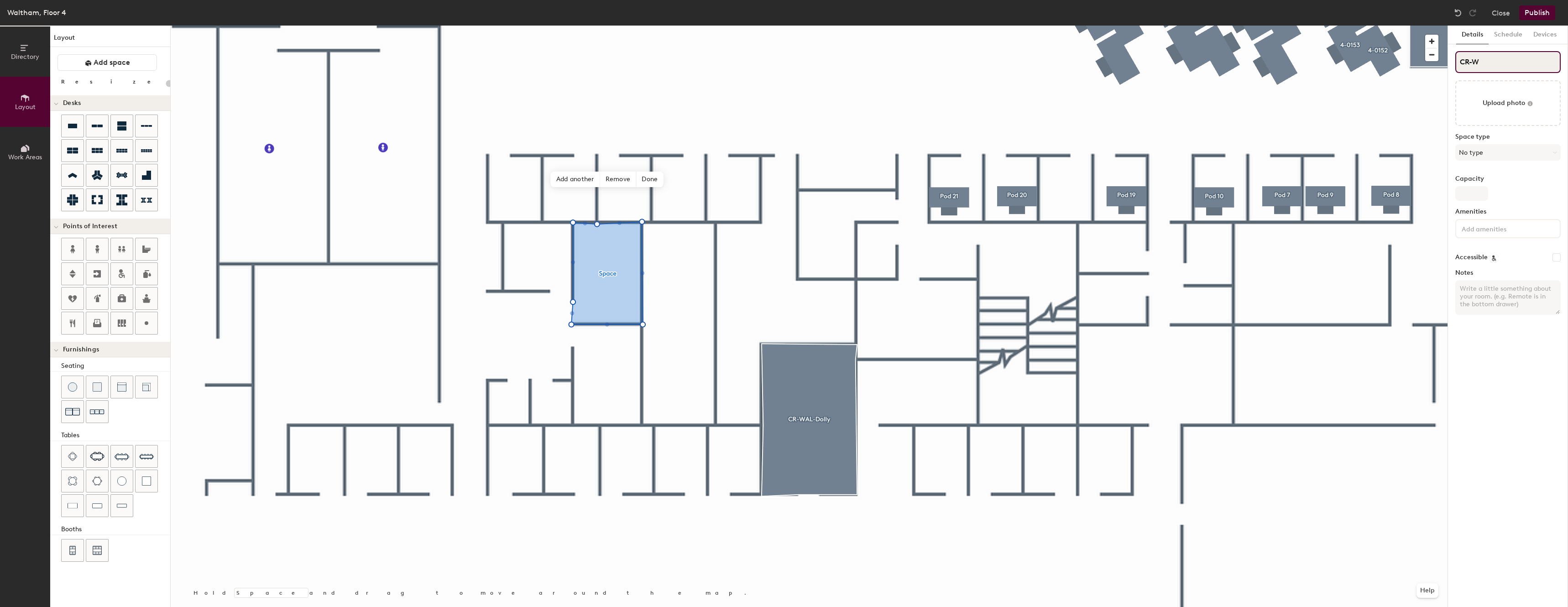
type input "CR-[GEOGRAPHIC_DATA]"
type input "20"
type input "CR-WAl"
type input "20"
type input "CR-WAll"
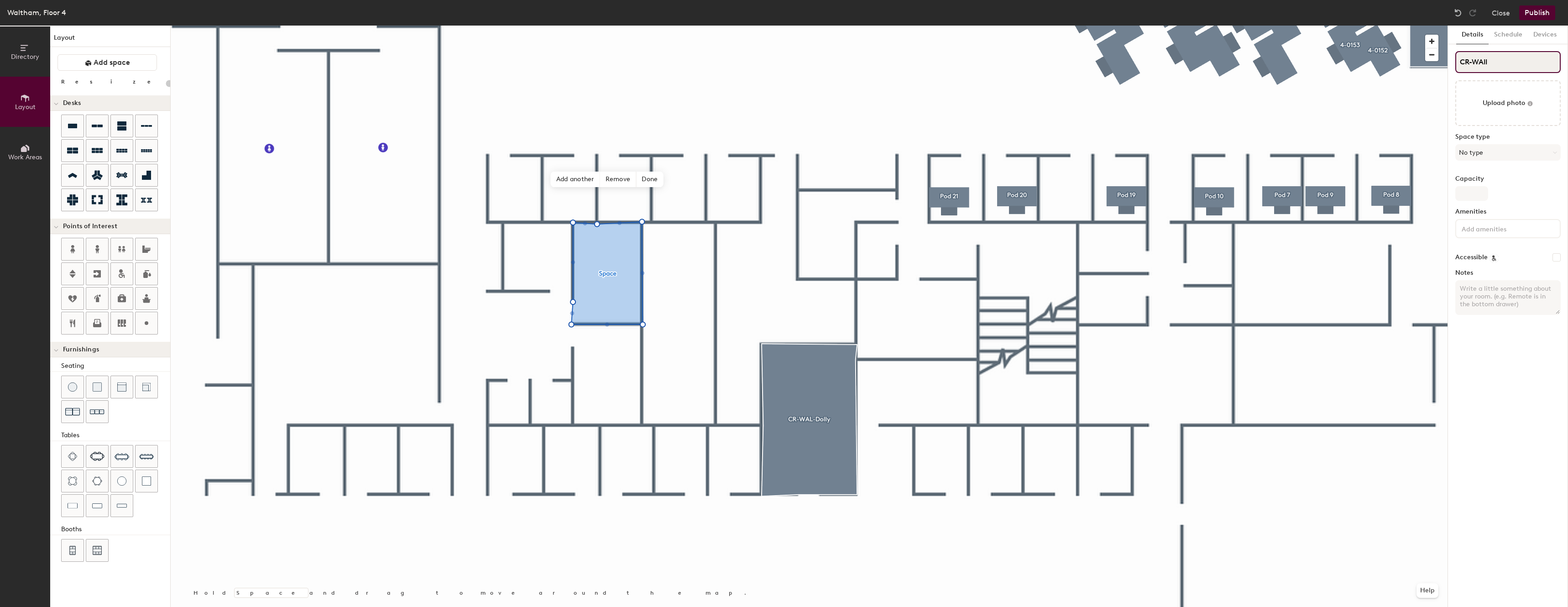
type input "20"
type input "CR-WAl"
type input "20"
type input "CR-WAL"
type input "20"
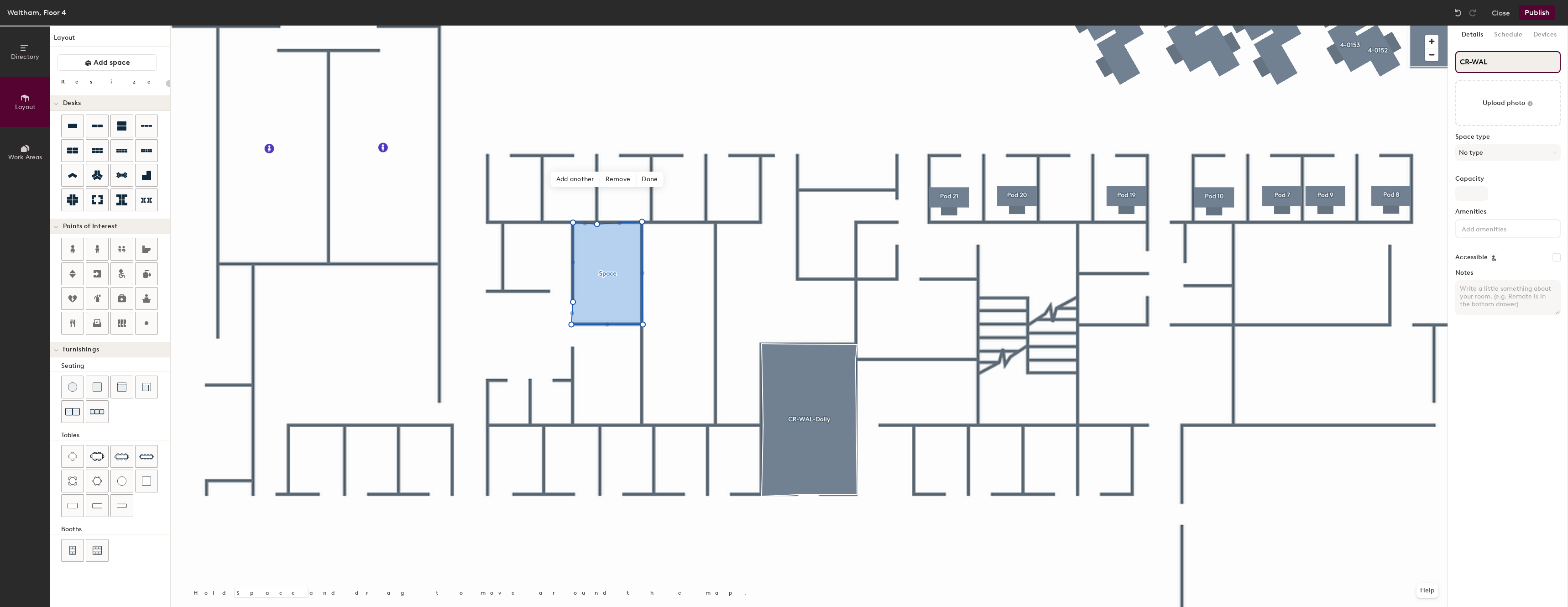
type input "CR-WAL-"
type input "20"
type input "CR-WAL-Huudd"
type input "20"
type input "CR-WAL-Huuddle"
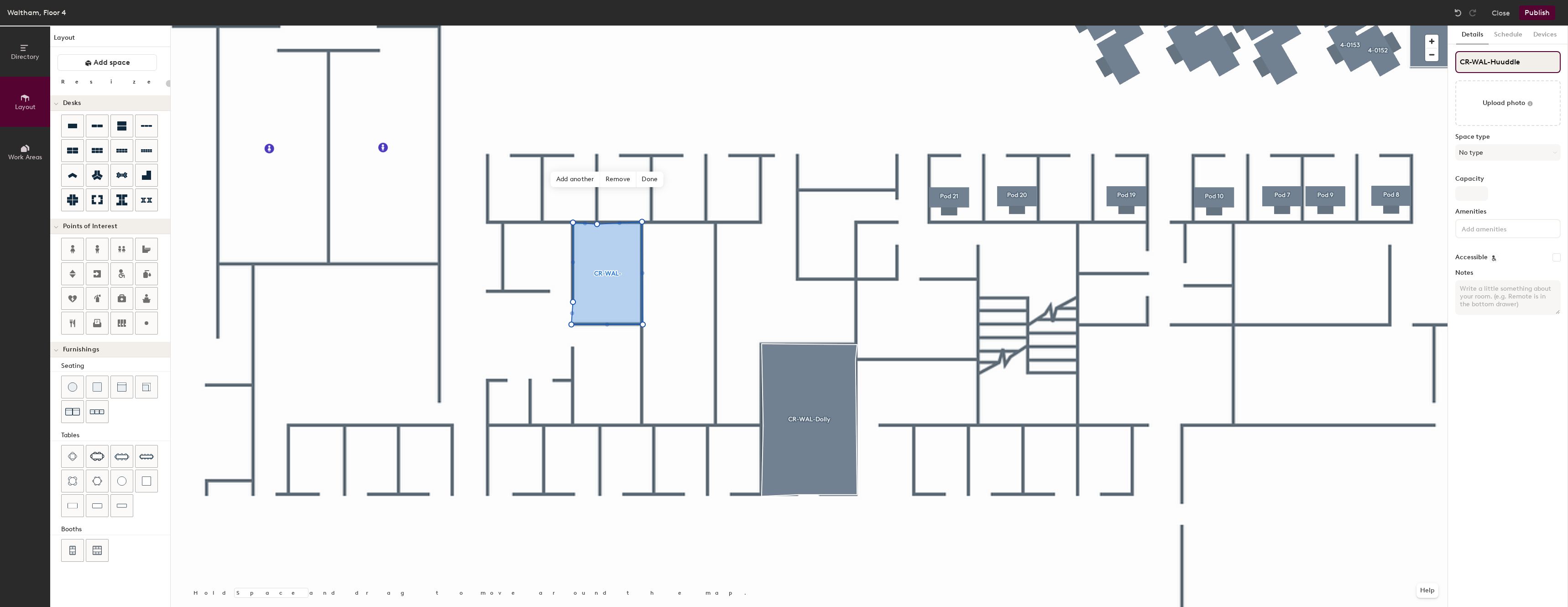
type input "20"
type input "CR-WAL-Huuddle"
type input "20"
type input "CR-WAL-Huuddl"
type input "20"
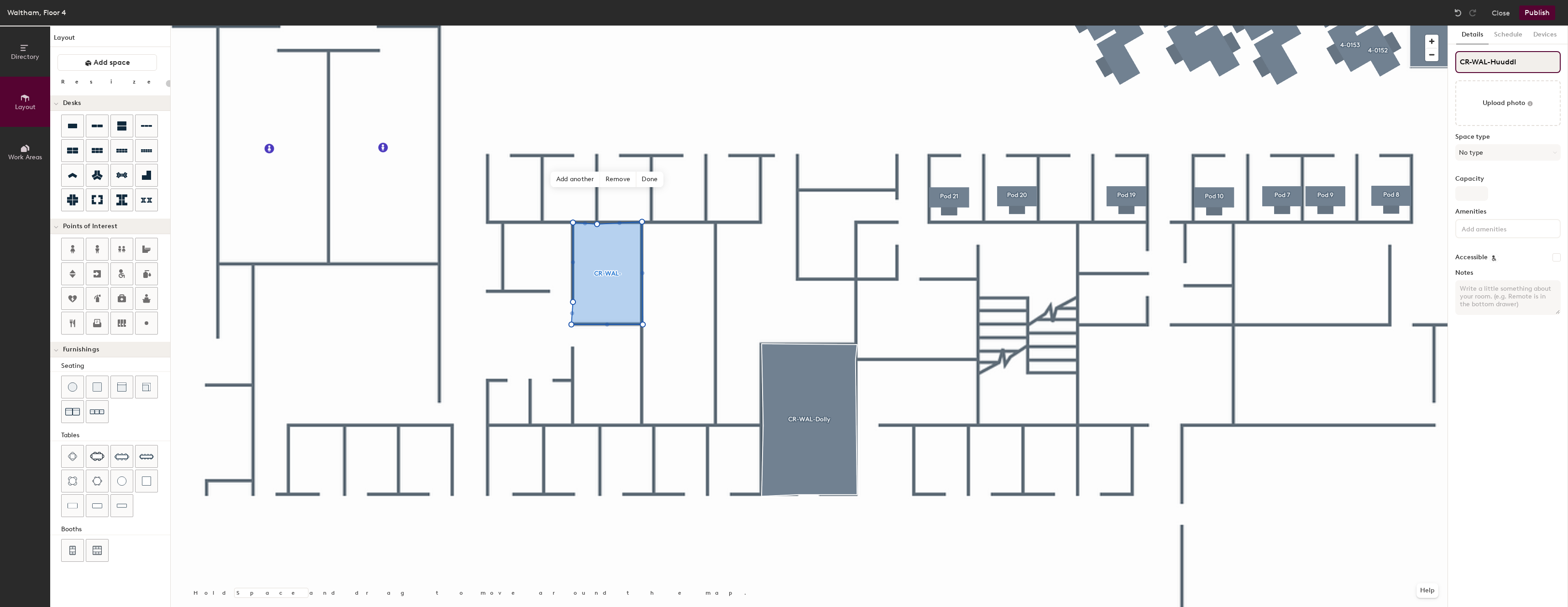
type input "CR-WAL-Huudd"
type input "20"
type input "CR-WAL-Huu"
type input "20"
type input "CR-WAL-Hud"
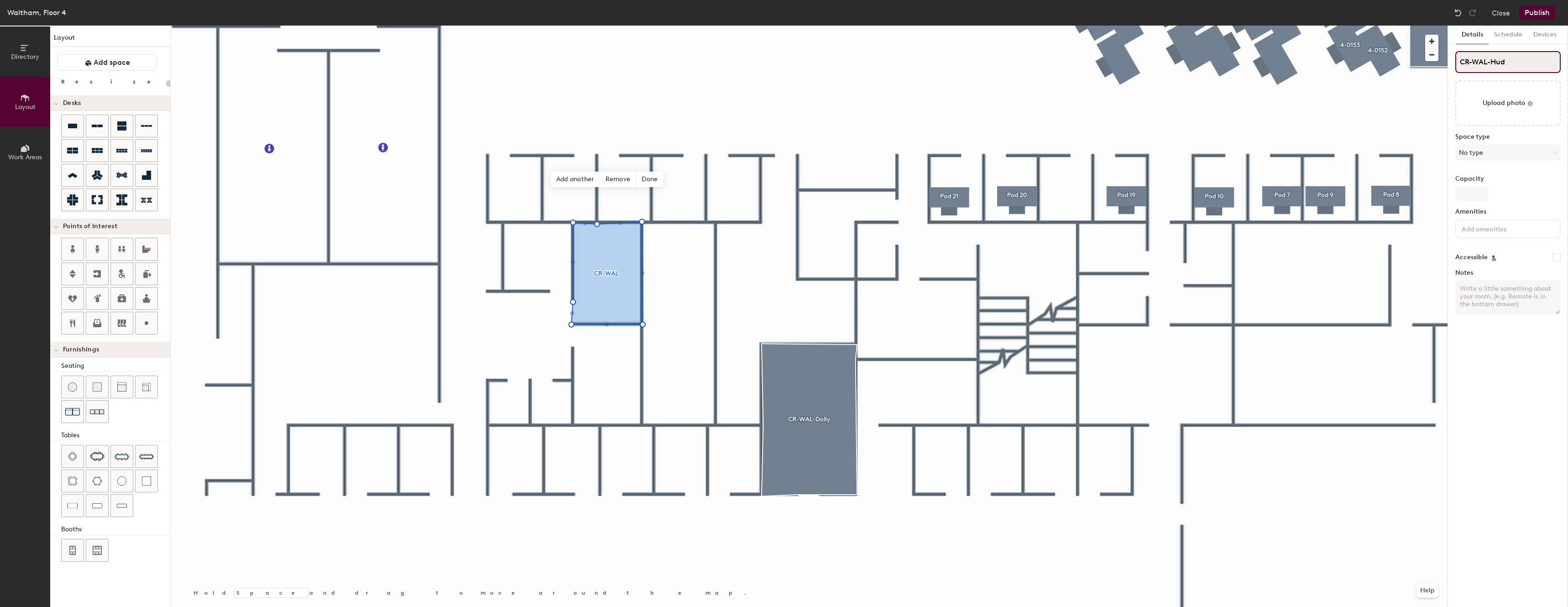
type input "20"
type input "CR-WAL-Huddle"
type input "20"
type input "CR-WAL-Huddle R"
type input "20"
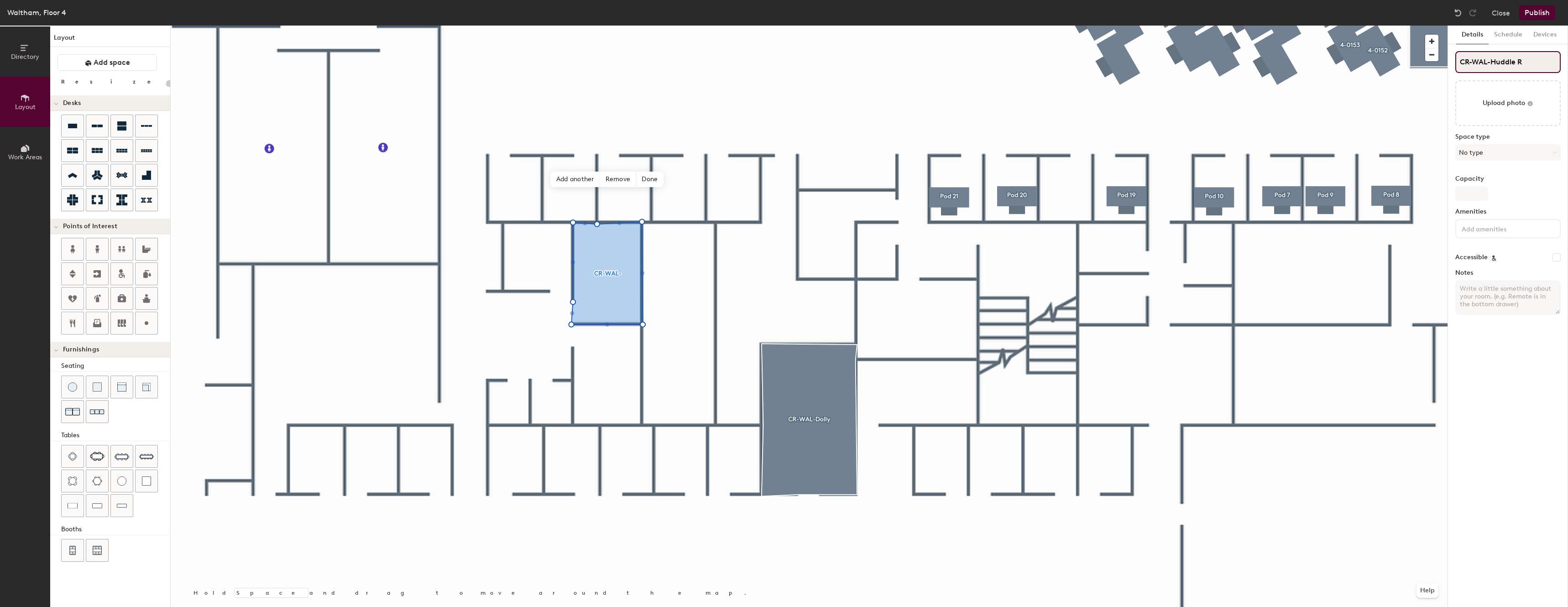
type input "CR-WAL-Huddle Ro"
type input "20"
type input "CR-WAL-Huddle Room"
type input "20"
type input "CR-WAL-Huddle Room"
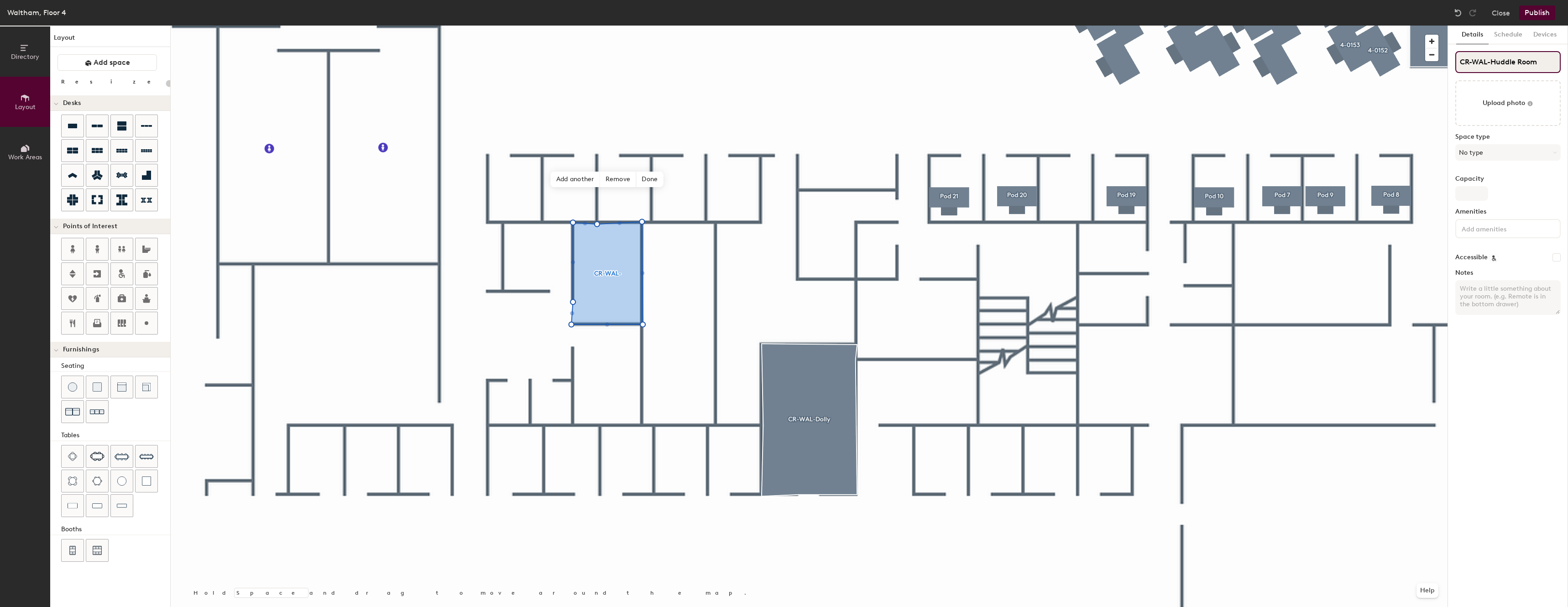
type input "20"
type input "CR-WAL-Huddle Room"
type input "20"
type input "CR-WAL-Huddle Room"
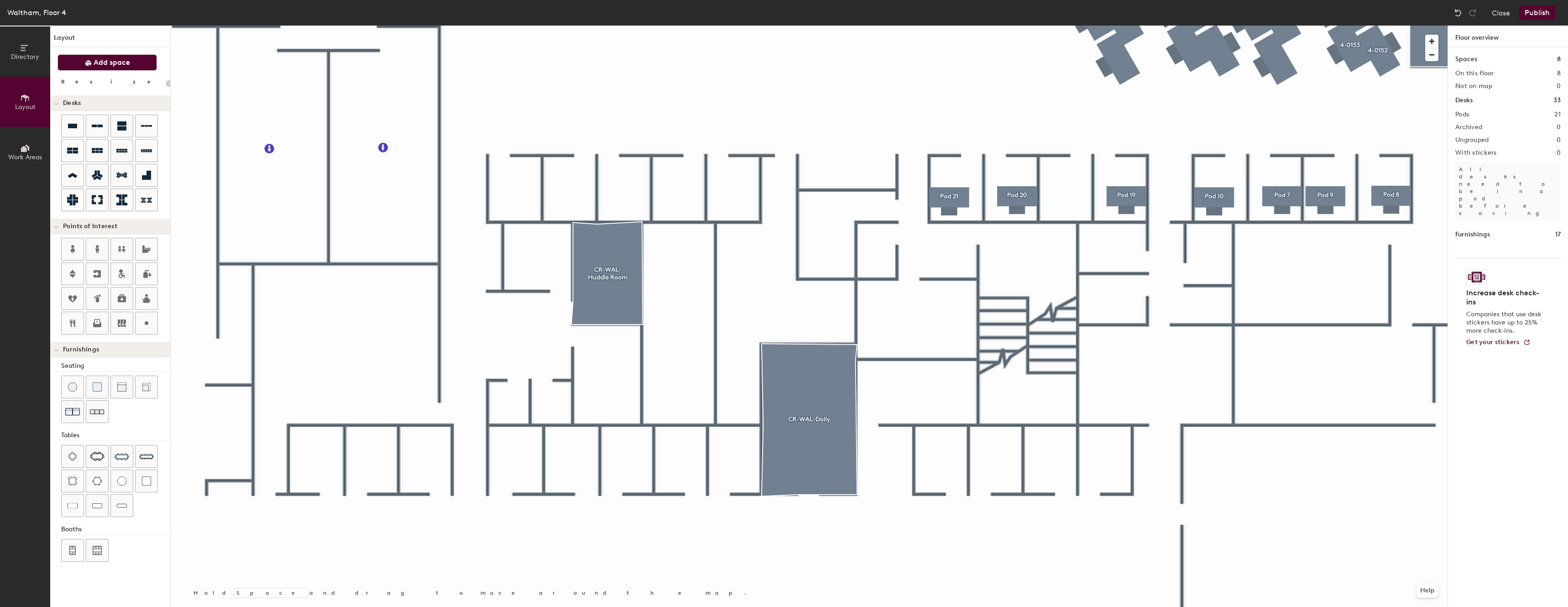
click at [138, 68] on button "Add space" at bounding box center [107, 62] width 99 height 16
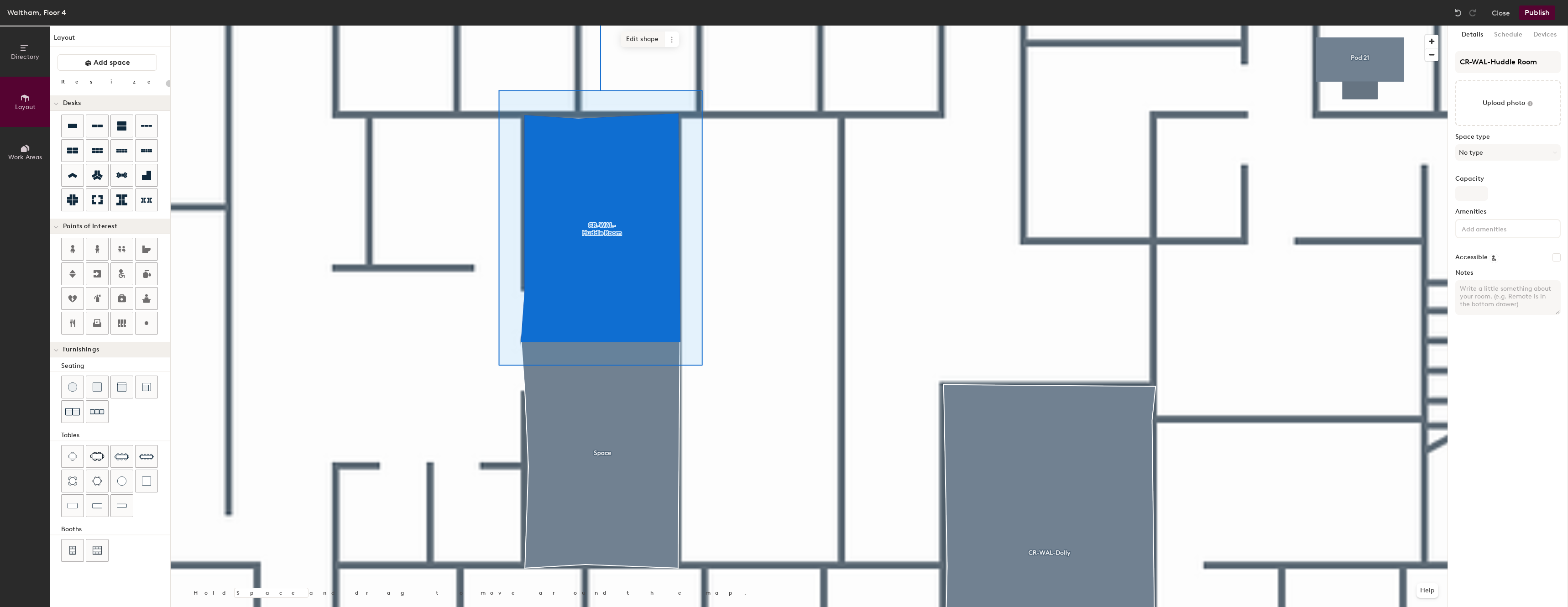
click at [639, 35] on span "Edit shape" at bounding box center [643, 39] width 44 height 15
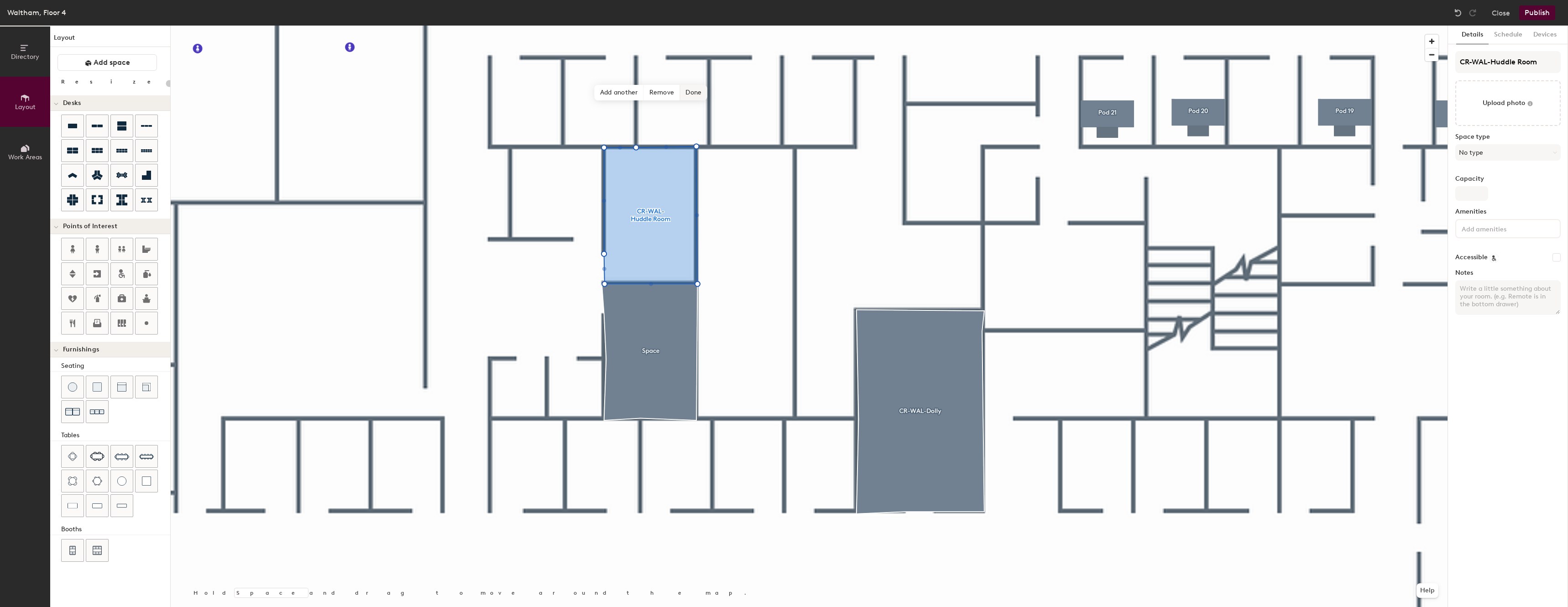
click at [693, 96] on span "Done" at bounding box center [693, 92] width 27 height 15
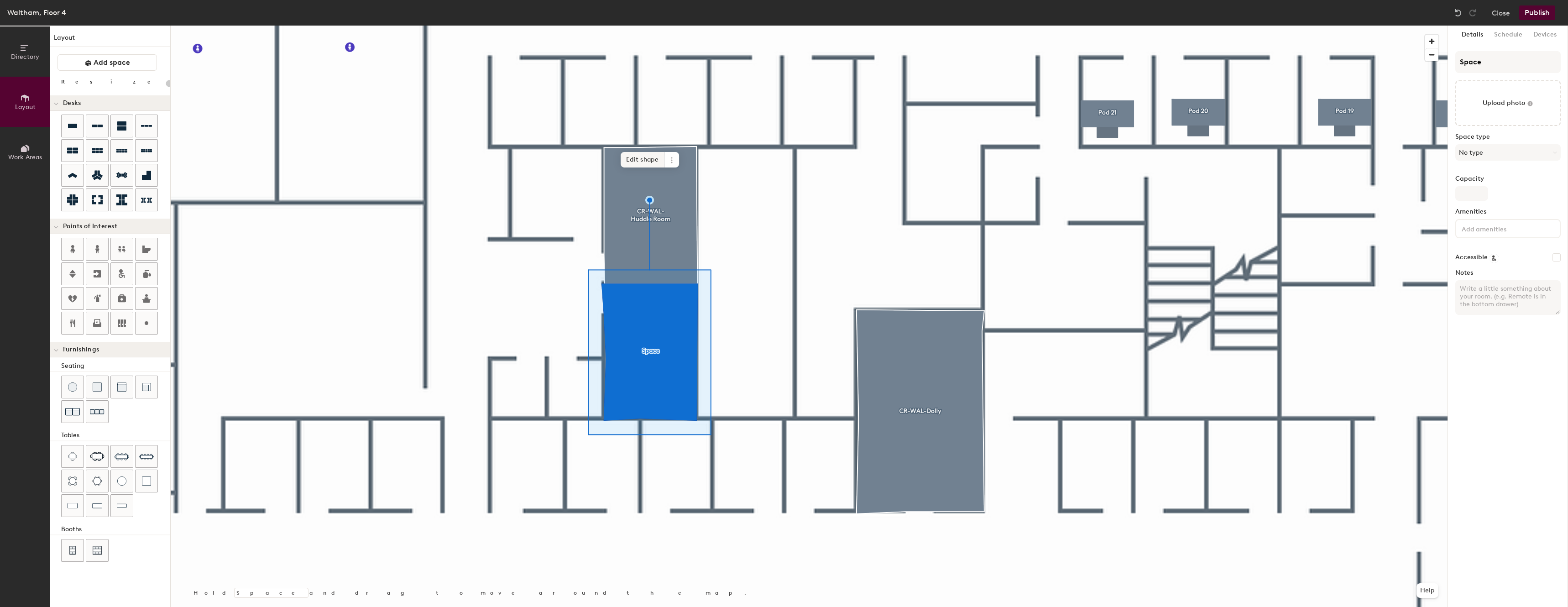
click at [651, 156] on span "Edit shape" at bounding box center [643, 160] width 44 height 15
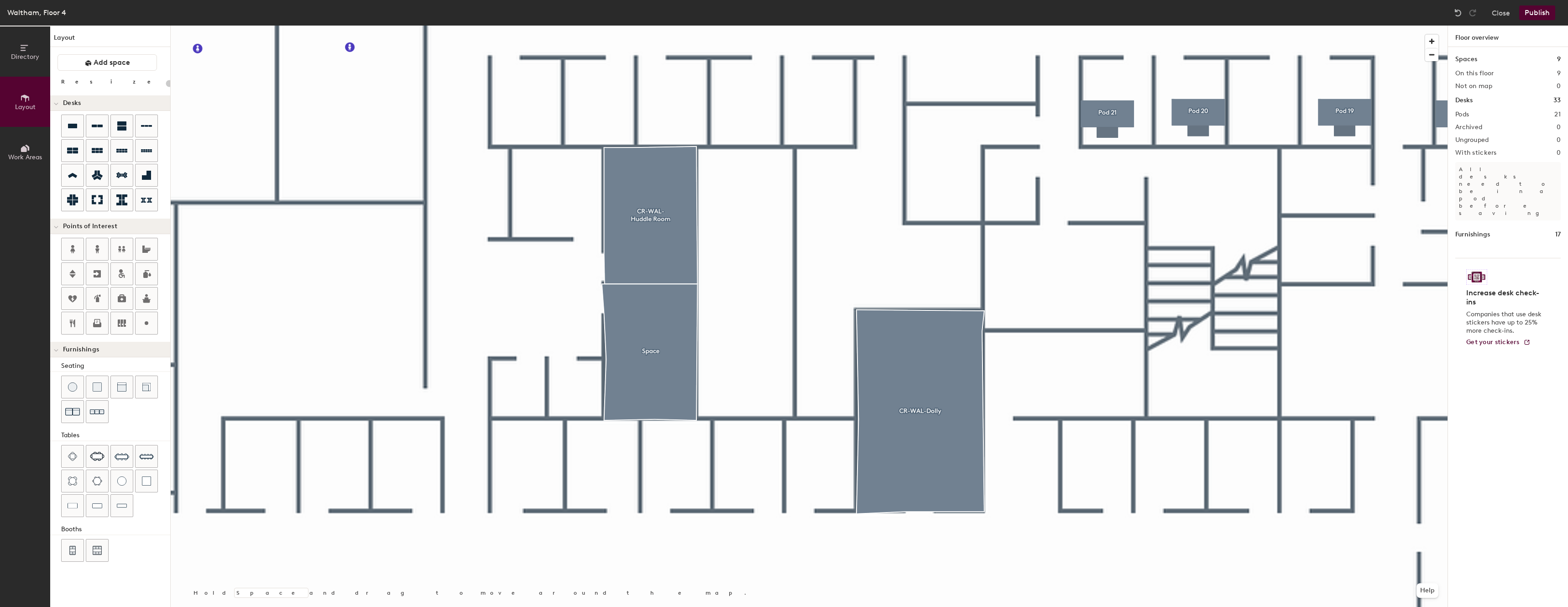
click at [652, 26] on div at bounding box center [809, 26] width 1277 height 0
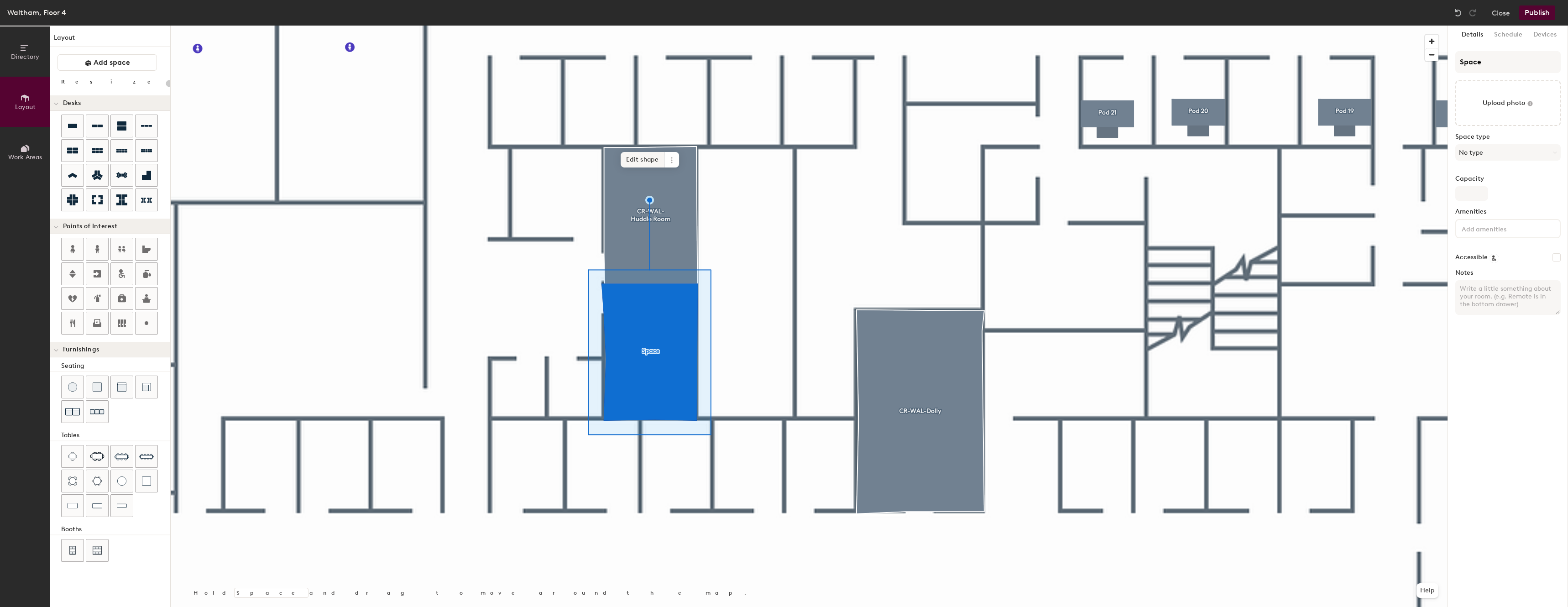
click at [654, 160] on span "Edit shape" at bounding box center [643, 160] width 44 height 15
click at [648, 163] on span "Edit shape" at bounding box center [643, 160] width 44 height 15
click at [650, 157] on span "Edit shape" at bounding box center [643, 160] width 44 height 15
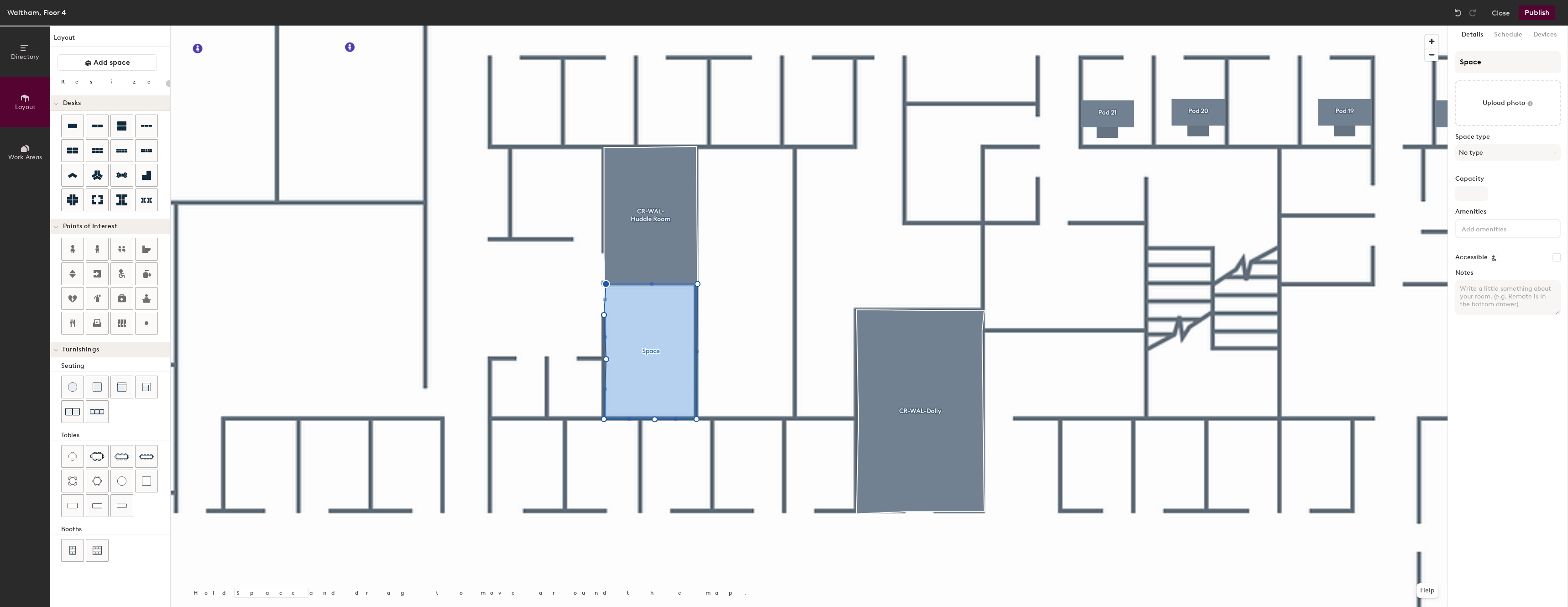
type input "20"
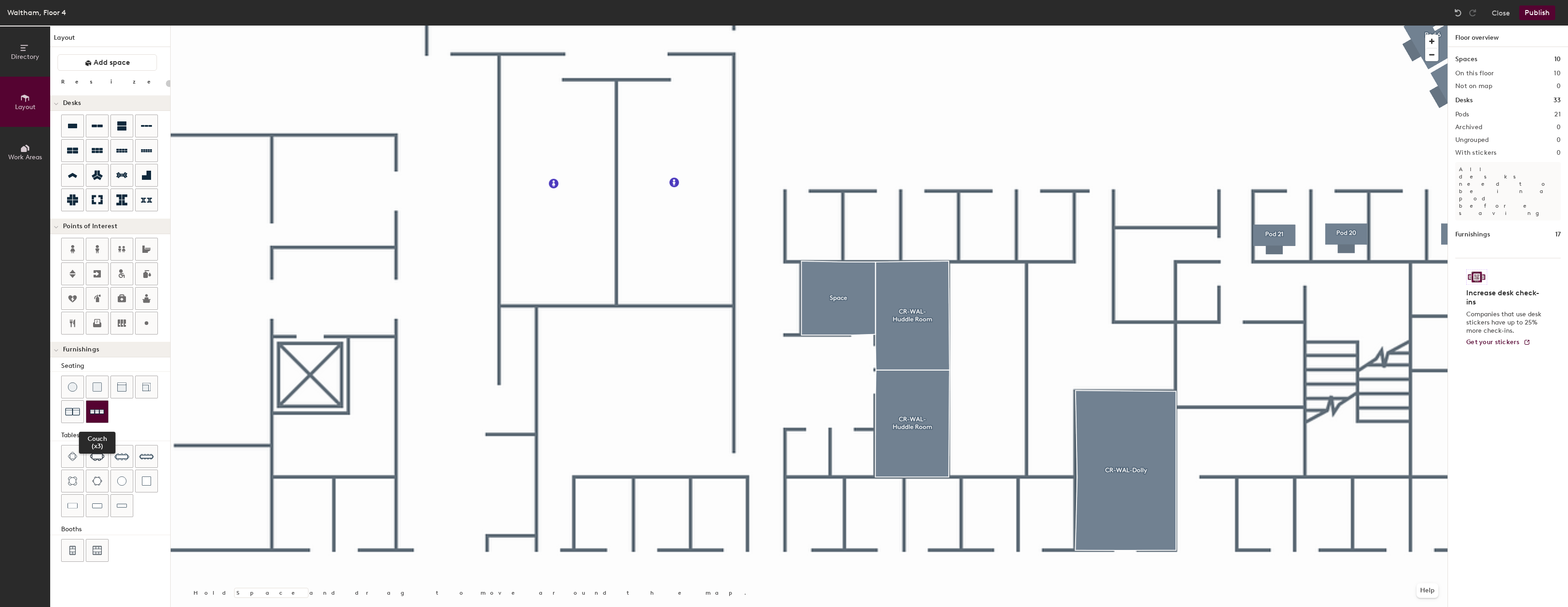
click at [100, 412] on img at bounding box center [97, 412] width 15 height 14
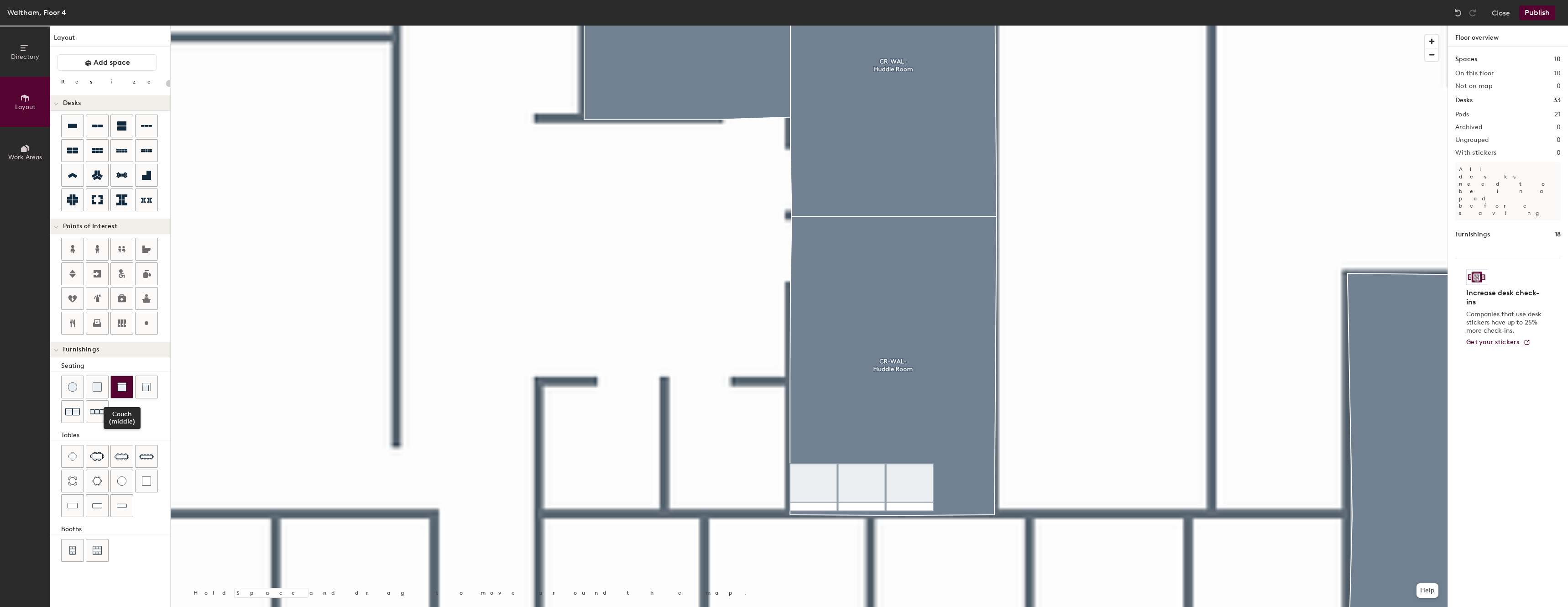
click at [128, 390] on div at bounding box center [122, 387] width 22 height 22
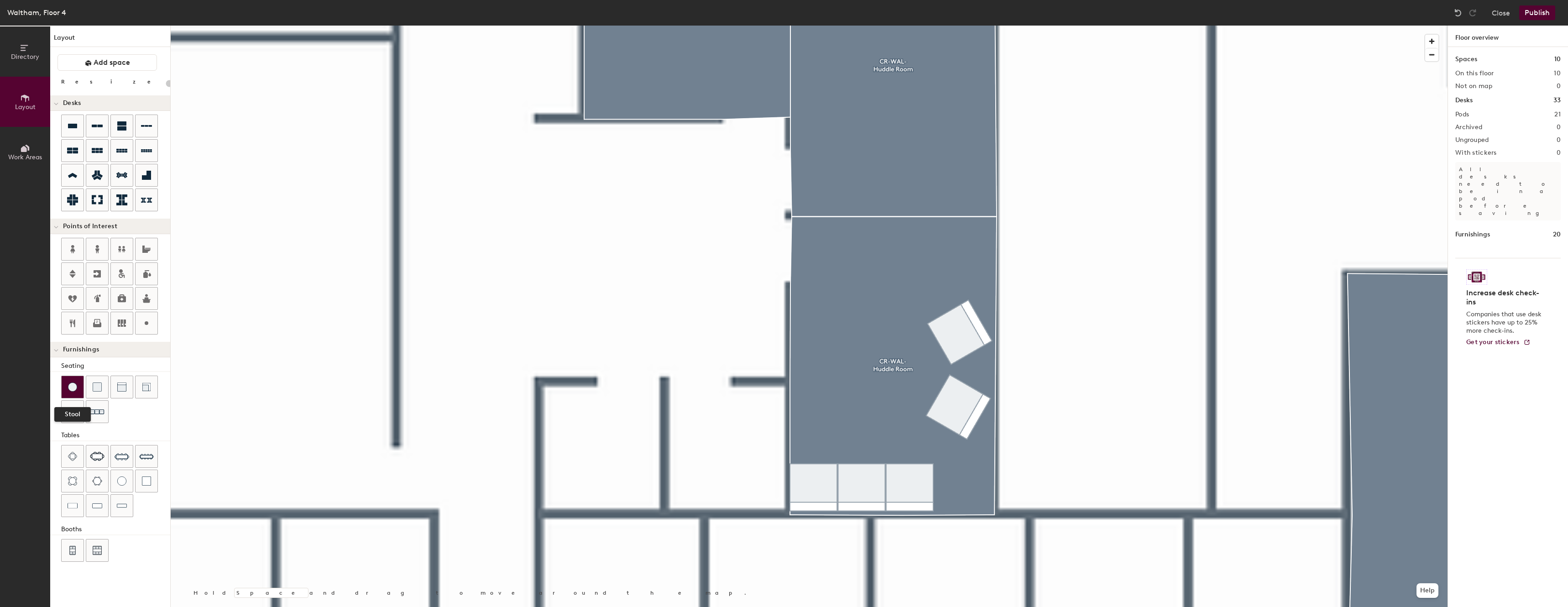
click at [68, 387] on img at bounding box center [72, 387] width 9 height 9
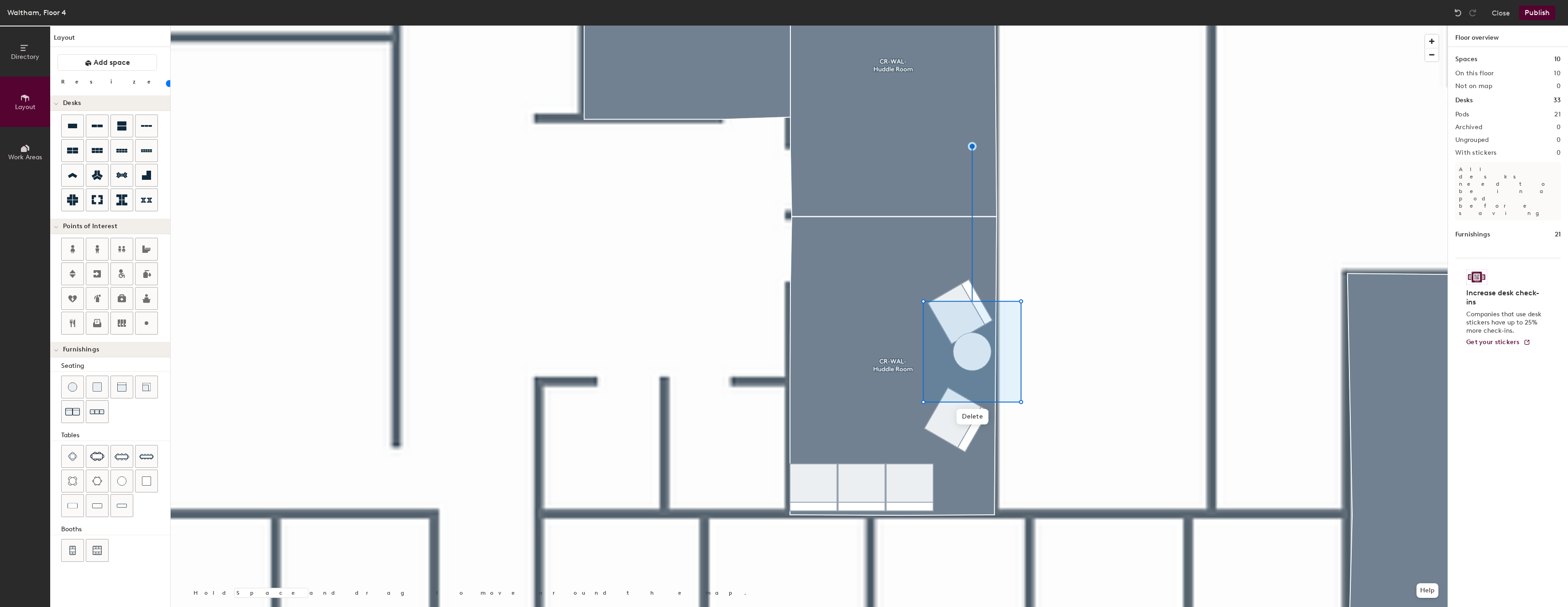
click at [949, 26] on div at bounding box center [809, 26] width 1277 height 0
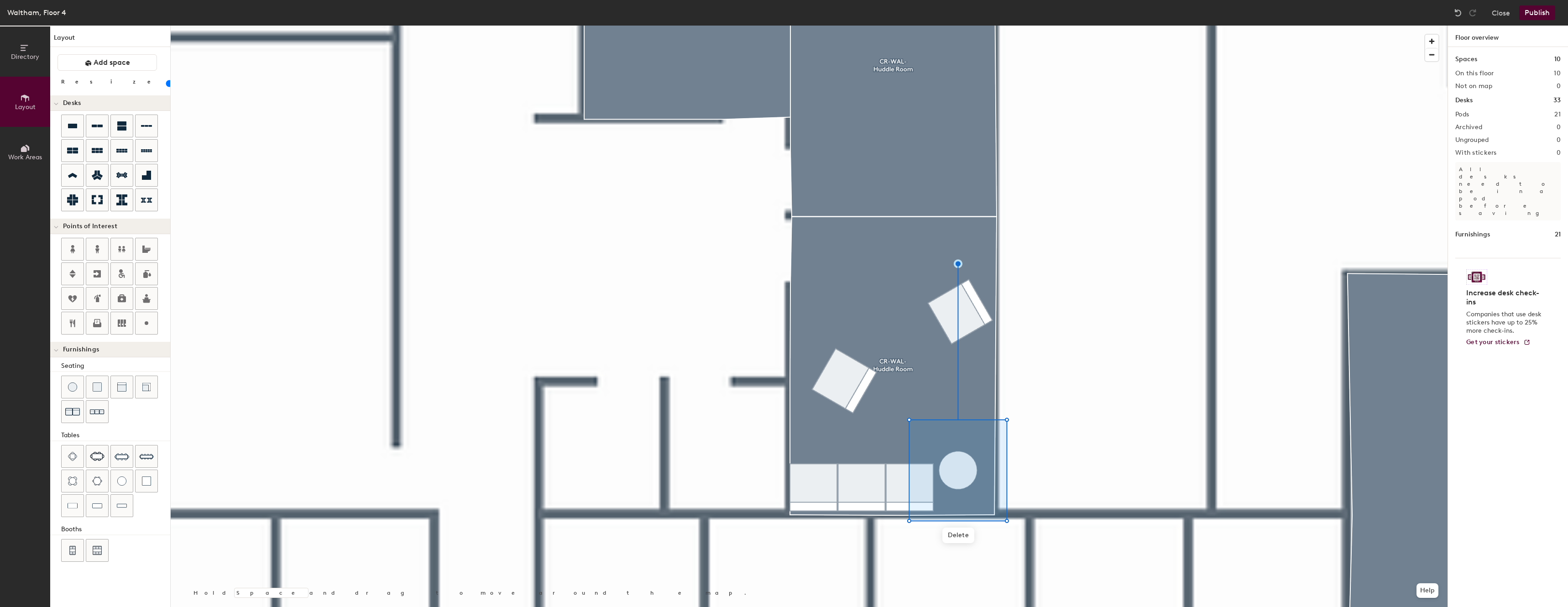
click at [867, 26] on div at bounding box center [809, 26] width 1277 height 0
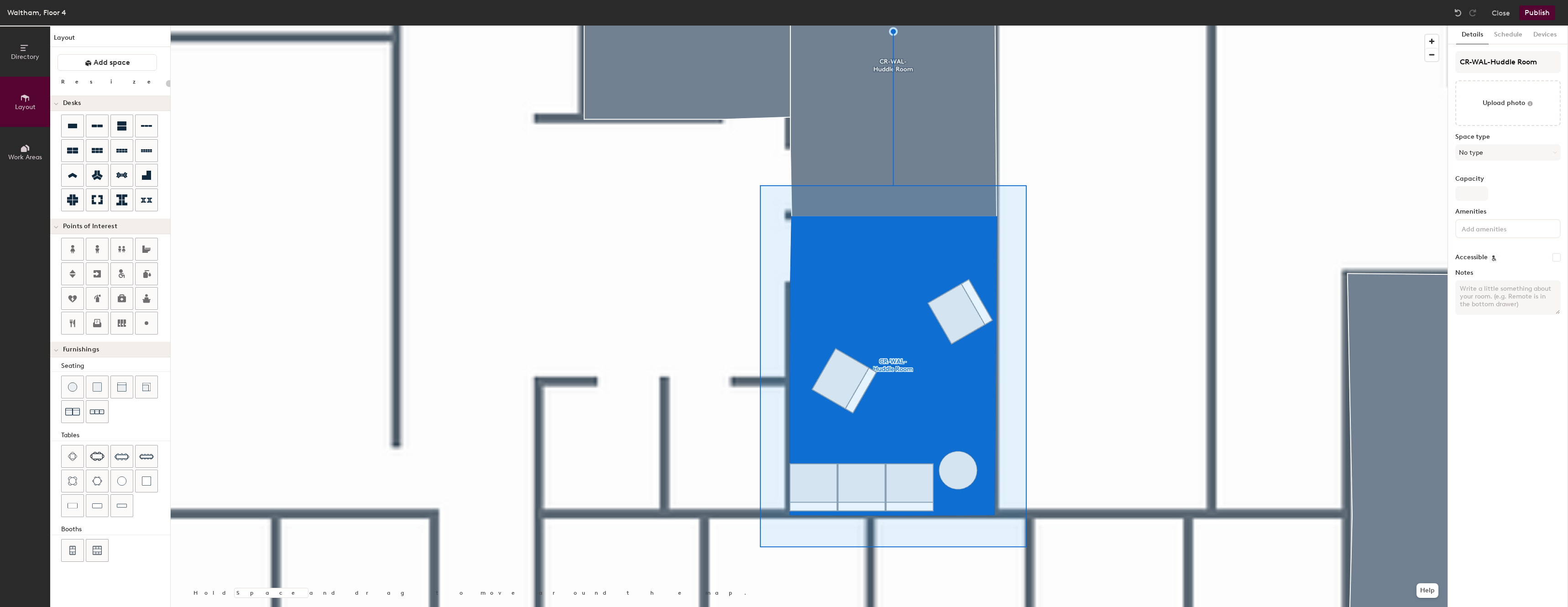
click at [1033, 26] on div at bounding box center [809, 26] width 1277 height 0
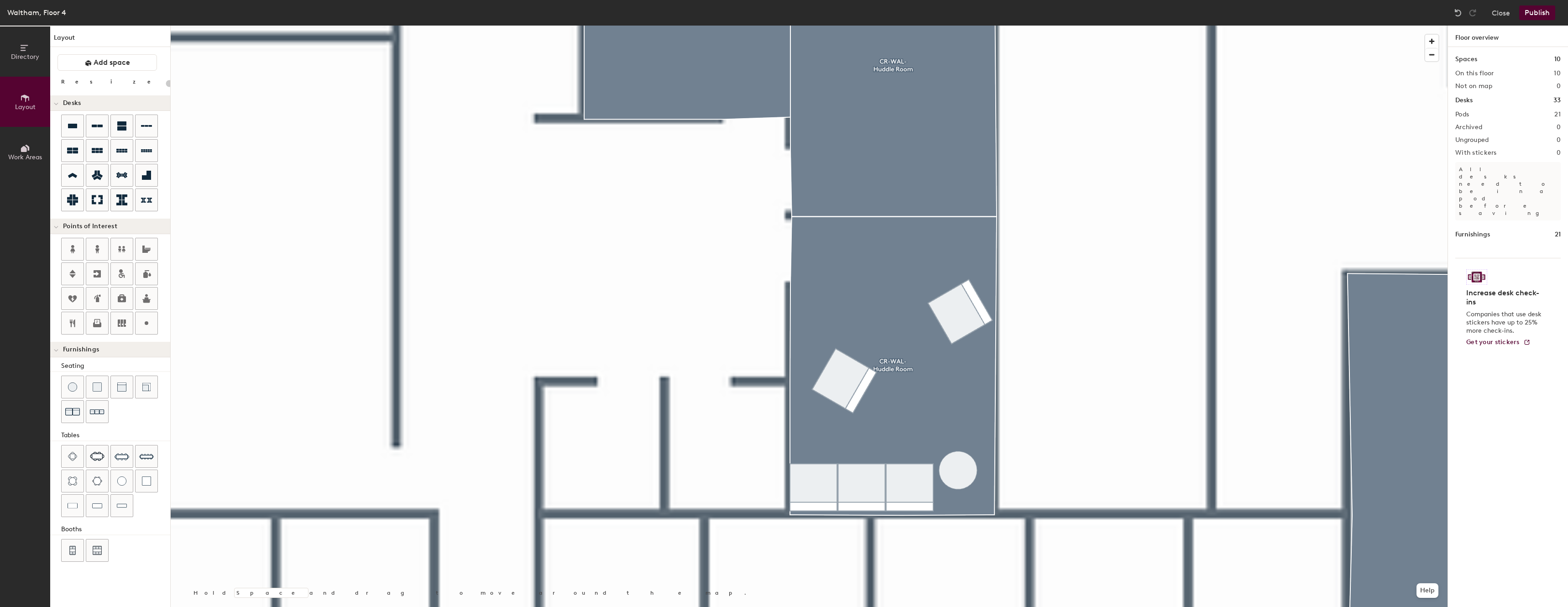
type input "20"
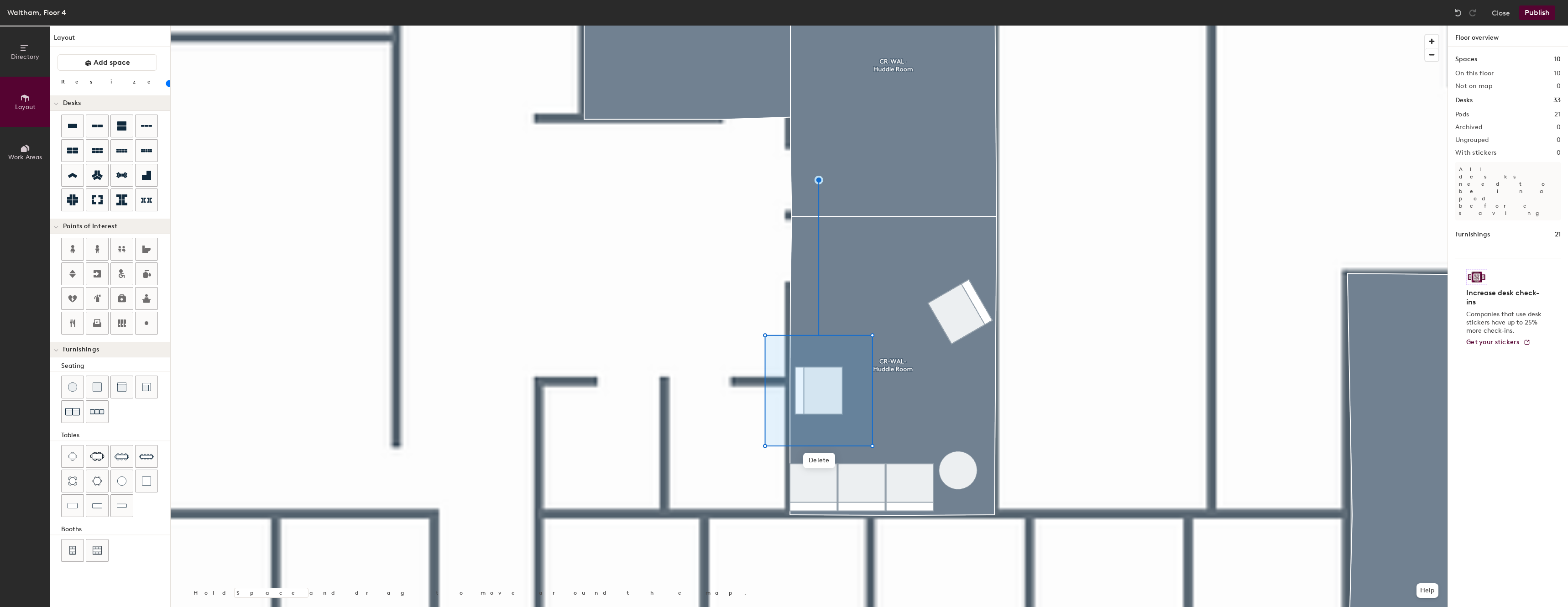
click at [975, 26] on div at bounding box center [809, 26] width 1277 height 0
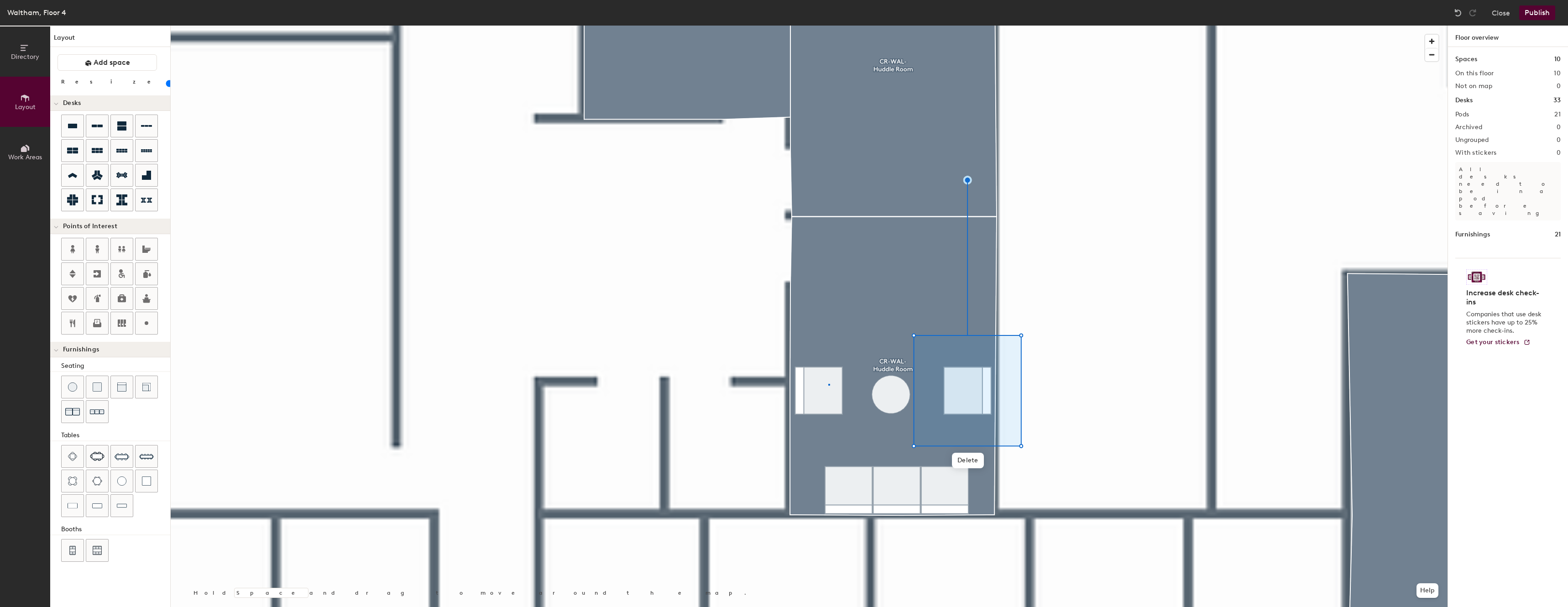
click at [828, 26] on div at bounding box center [809, 26] width 1277 height 0
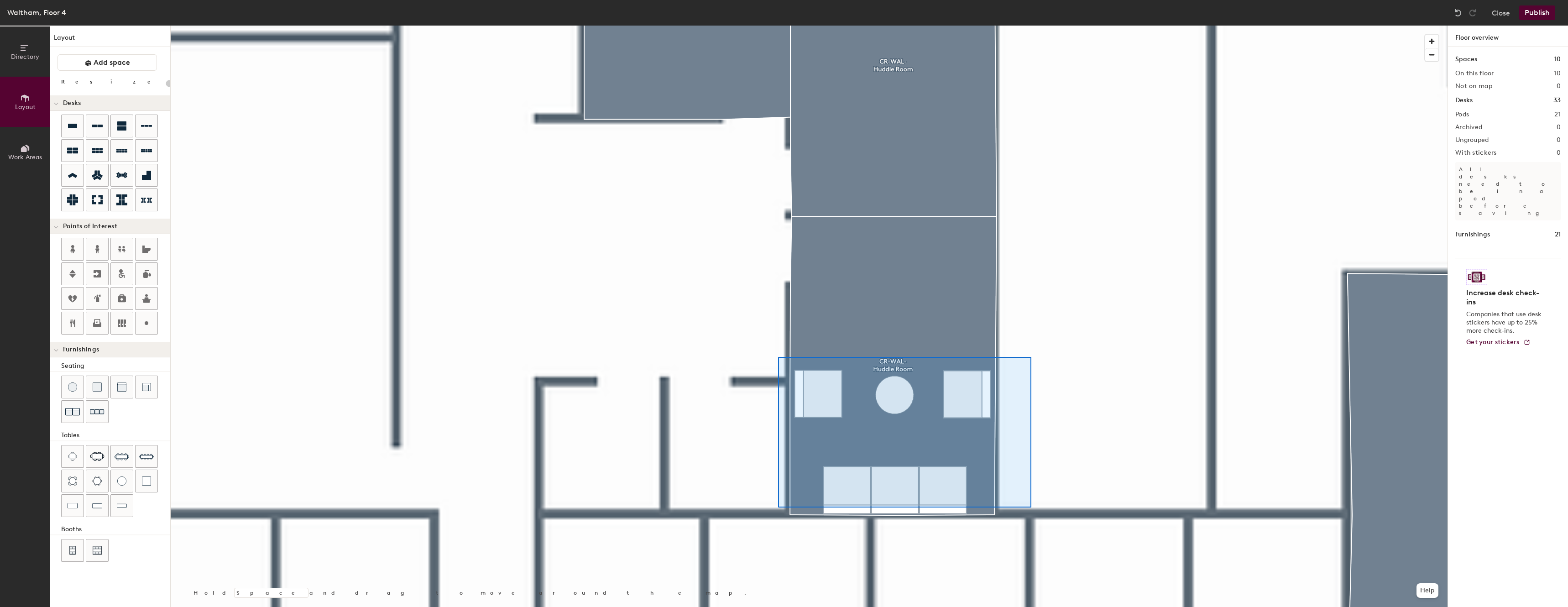
click at [778, 26] on div at bounding box center [809, 26] width 1277 height 0
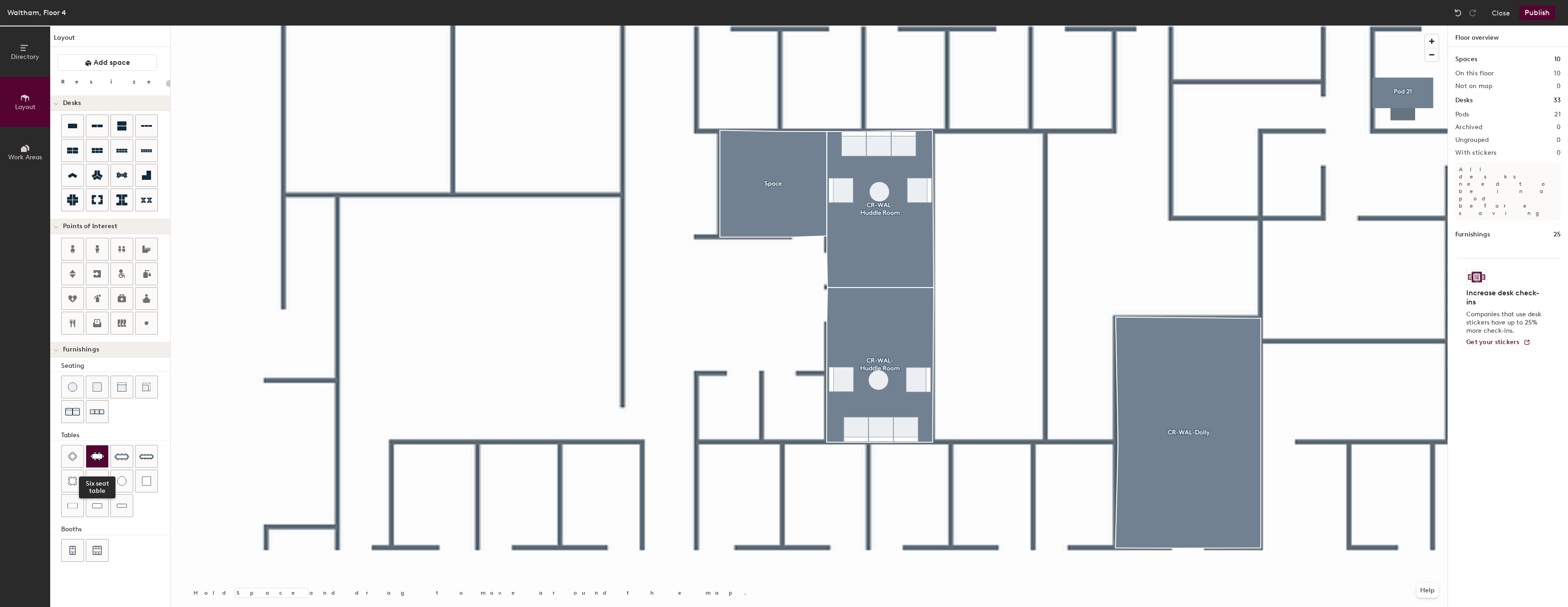
click at [103, 458] on img at bounding box center [97, 456] width 15 height 9
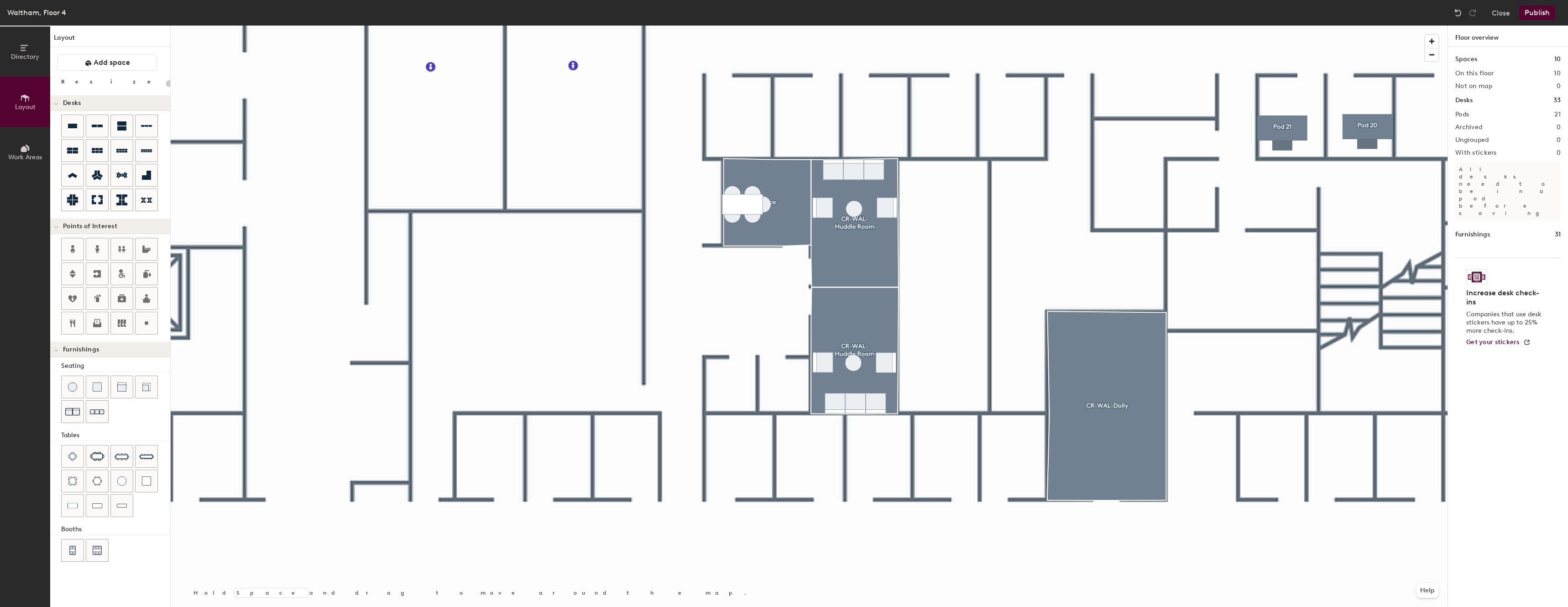
click at [1525, 15] on button "Publish" at bounding box center [1537, 13] width 36 height 15
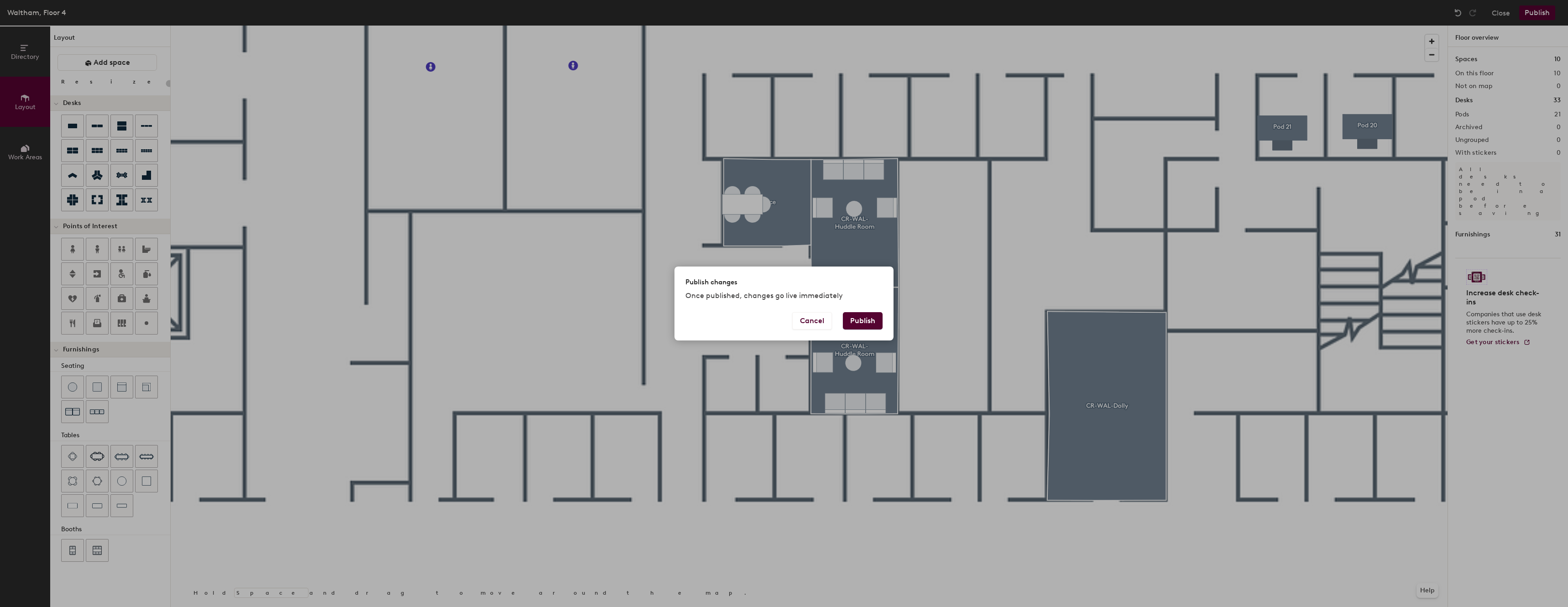
click at [870, 321] on button "Publish" at bounding box center [863, 321] width 40 height 17
type input "20"
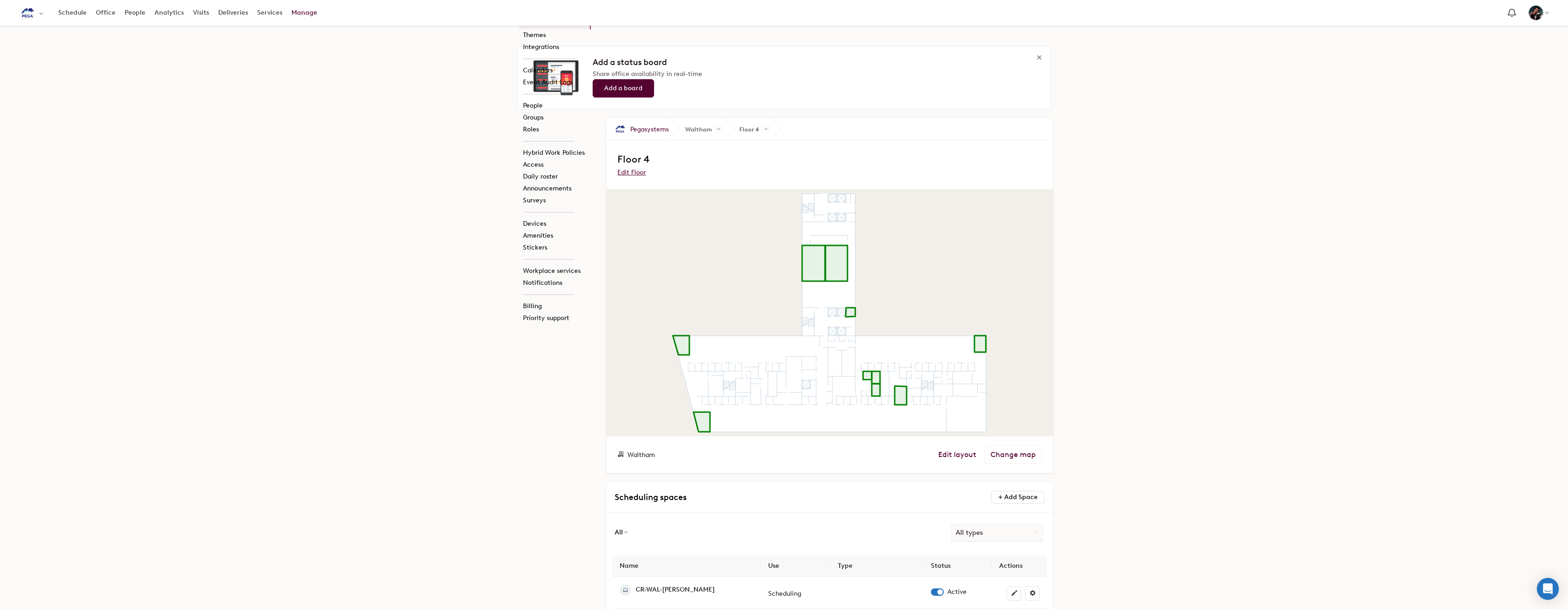
click at [878, 341] on atlas-map at bounding box center [830, 312] width 446 height 246
click at [839, 351] on atlas-map at bounding box center [830, 312] width 446 height 246
click at [876, 377] on icon at bounding box center [875, 377] width 8 height 12
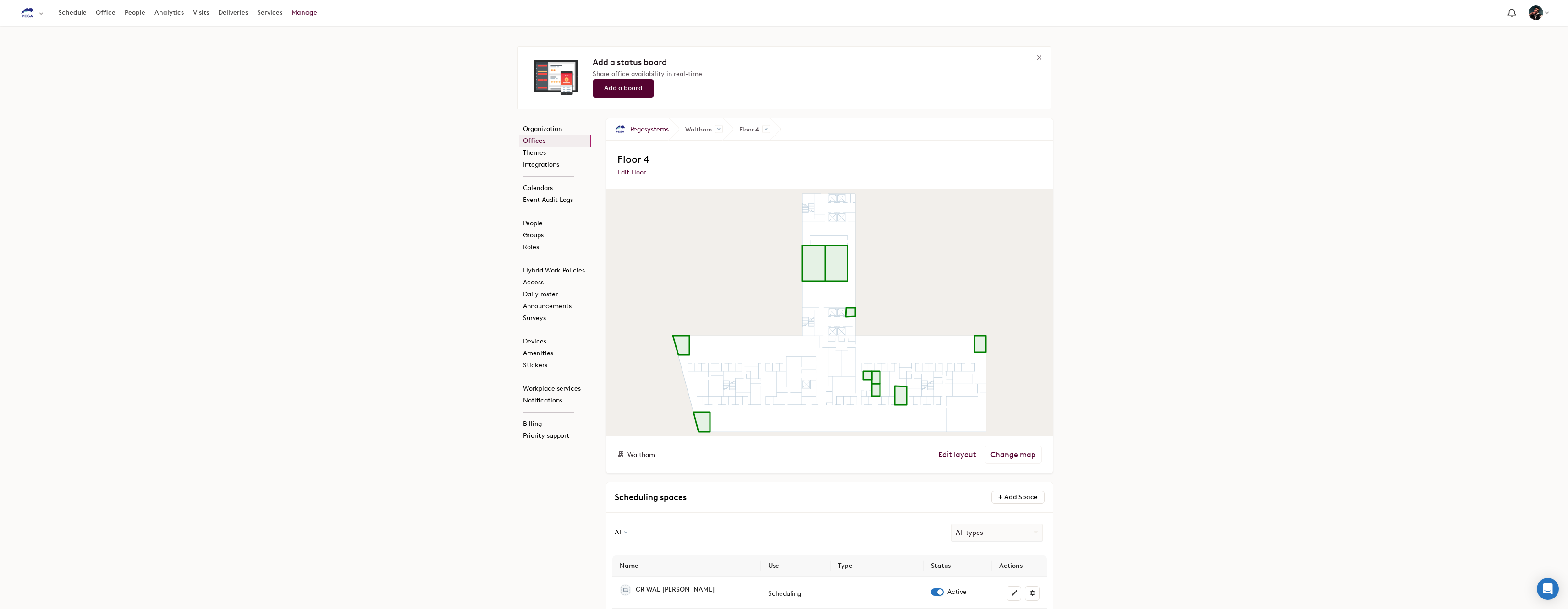
click at [876, 377] on icon at bounding box center [875, 377] width 8 height 12
click at [850, 288] on atlas-map at bounding box center [830, 312] width 446 height 246
click at [106, 14] on link "Office" at bounding box center [105, 12] width 29 height 16
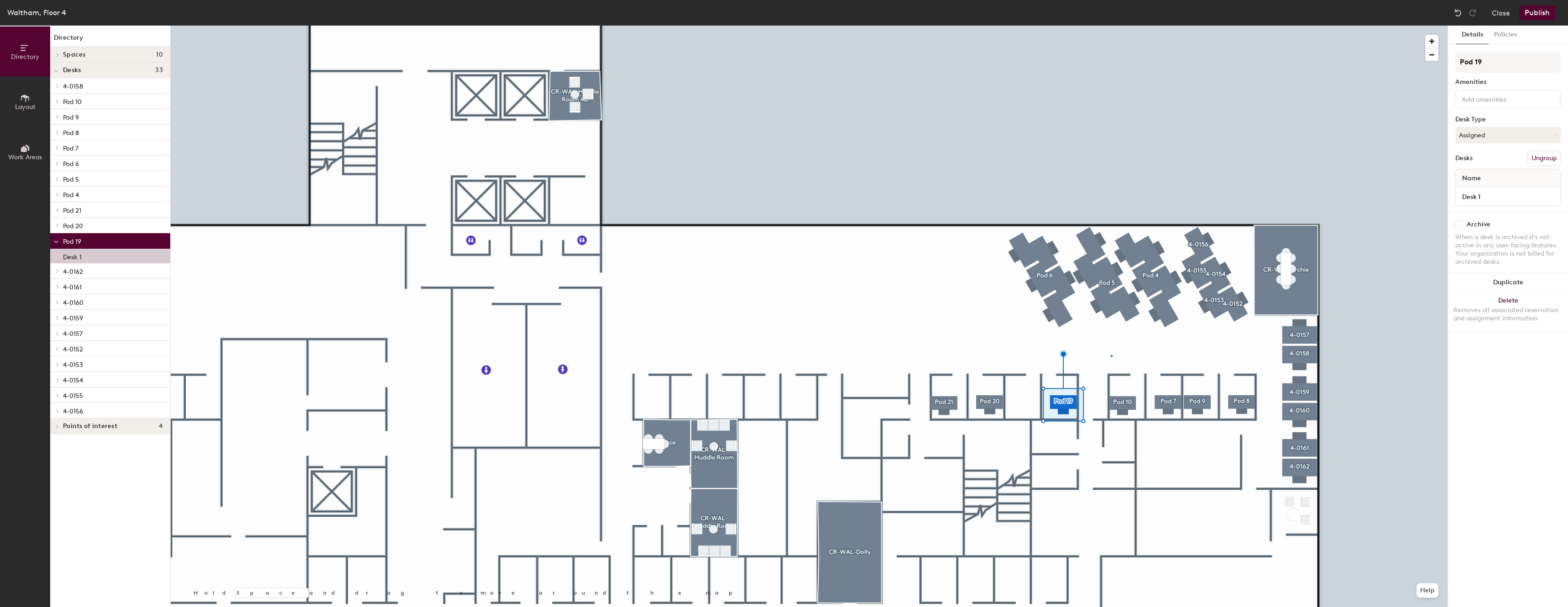
click at [1111, 26] on div at bounding box center [809, 26] width 1277 height 0
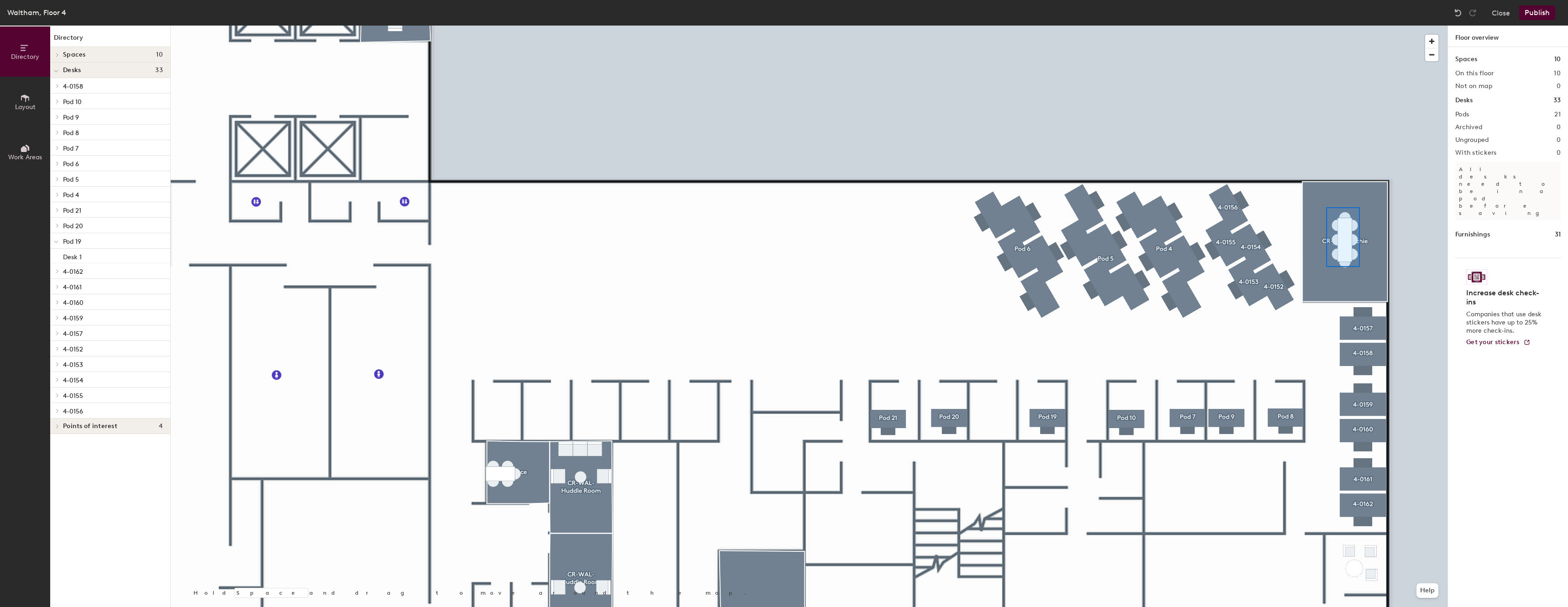
click at [1326, 26] on div at bounding box center [809, 26] width 1277 height 0
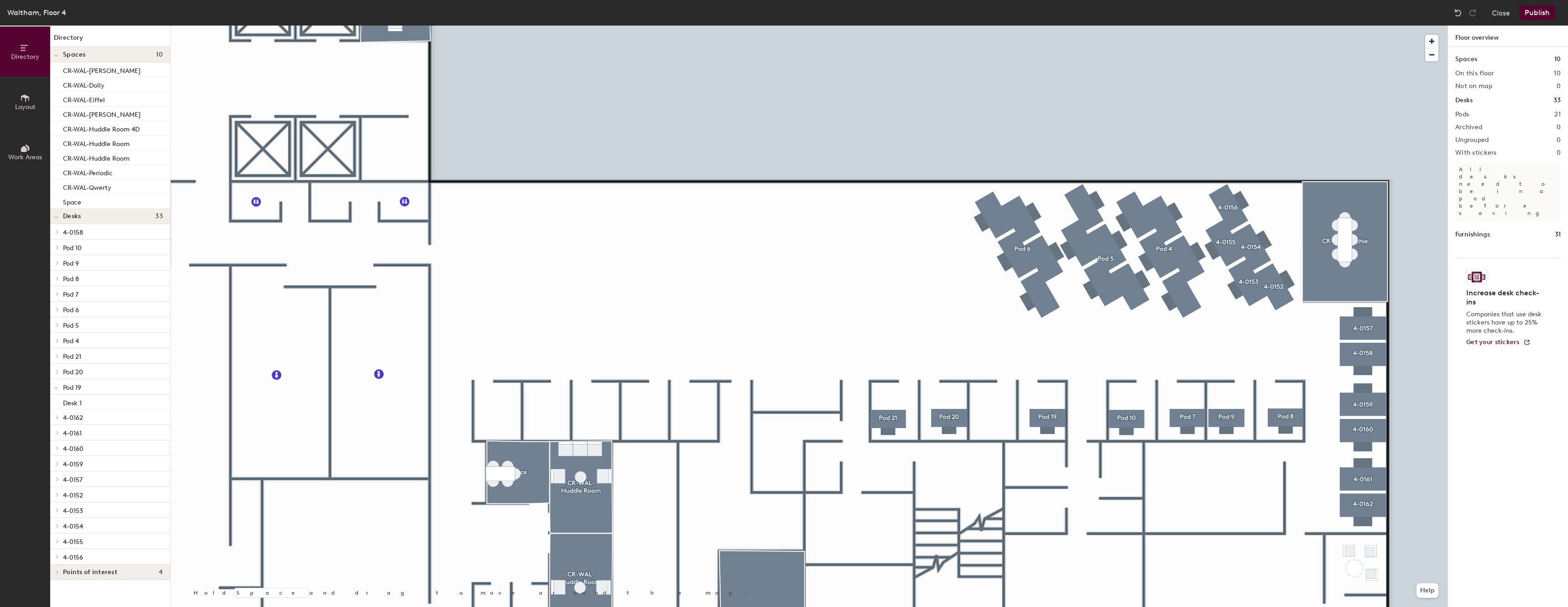
click at [745, 26] on div at bounding box center [809, 26] width 1277 height 0
